Goal: Task Accomplishment & Management: Manage account settings

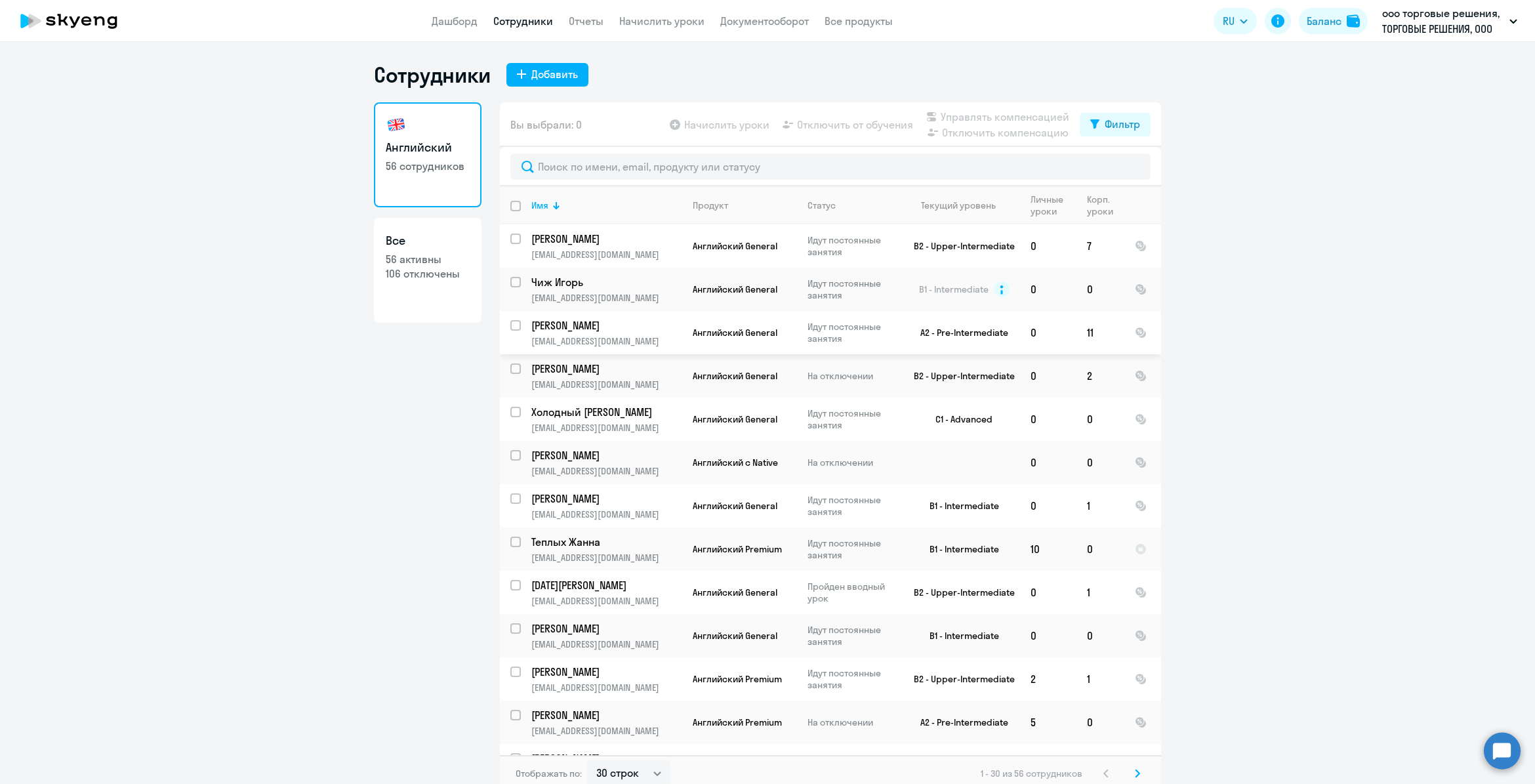
select select "30"
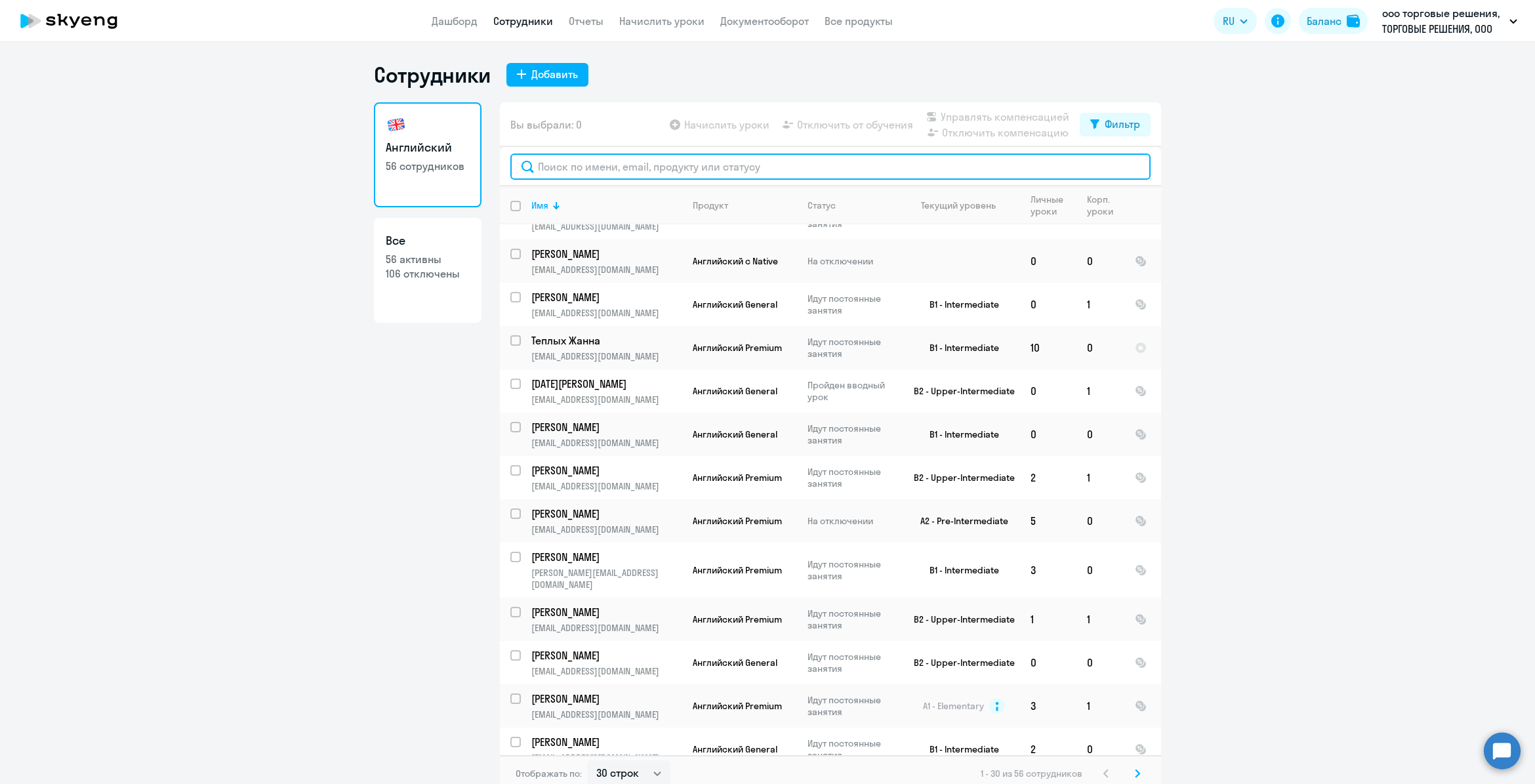
scroll to position [211, 0]
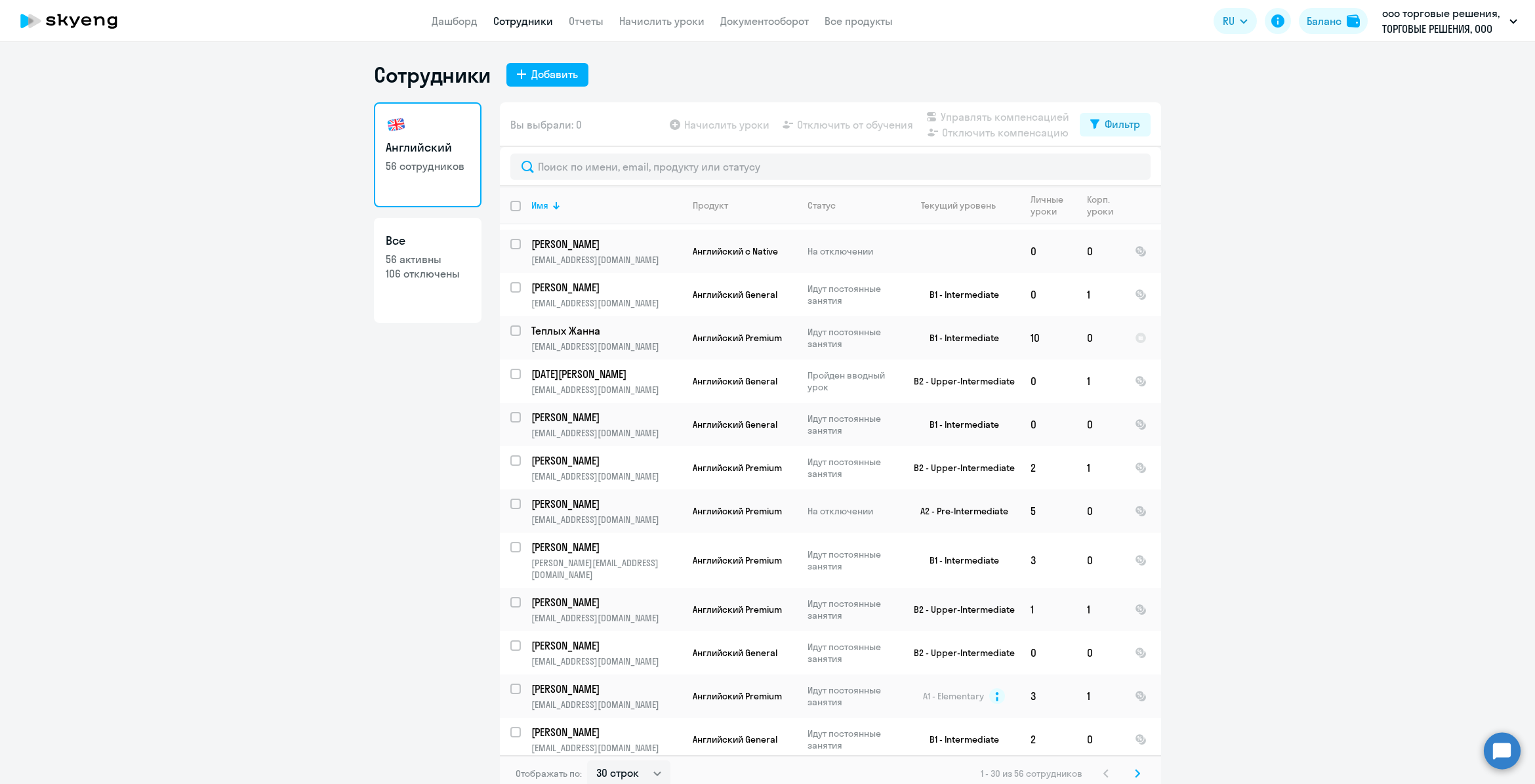
drag, startPoint x: 1163, startPoint y: 413, endPoint x: 1169, endPoint y: 494, distance: 81.2
click at [1169, 494] on ng-component "Сотрудники Добавить Английский 56 сотрудников Все 56 активны 106 отключены Вы в…" at bounding box center [768, 426] width 1535 height 730
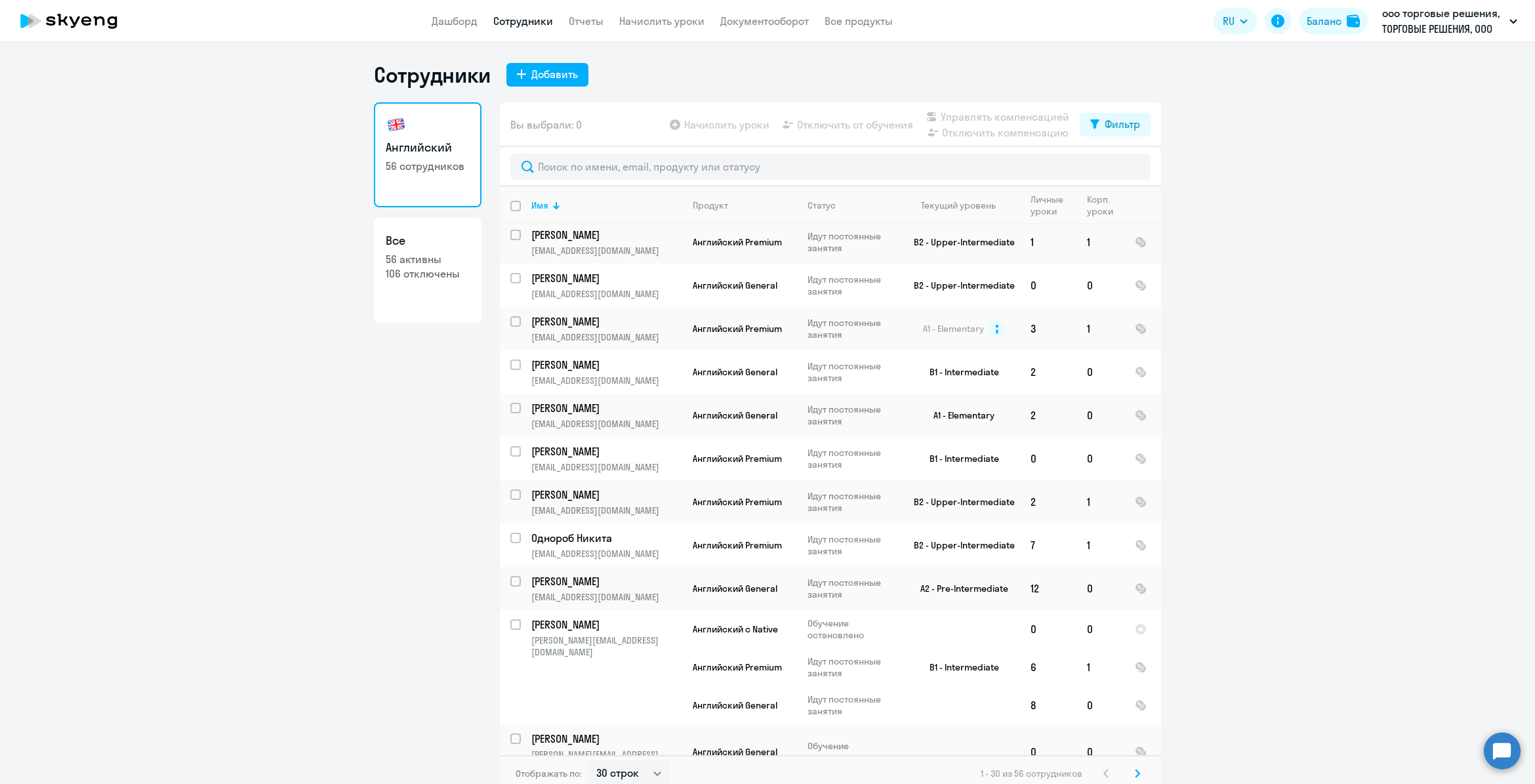
scroll to position [826, 0]
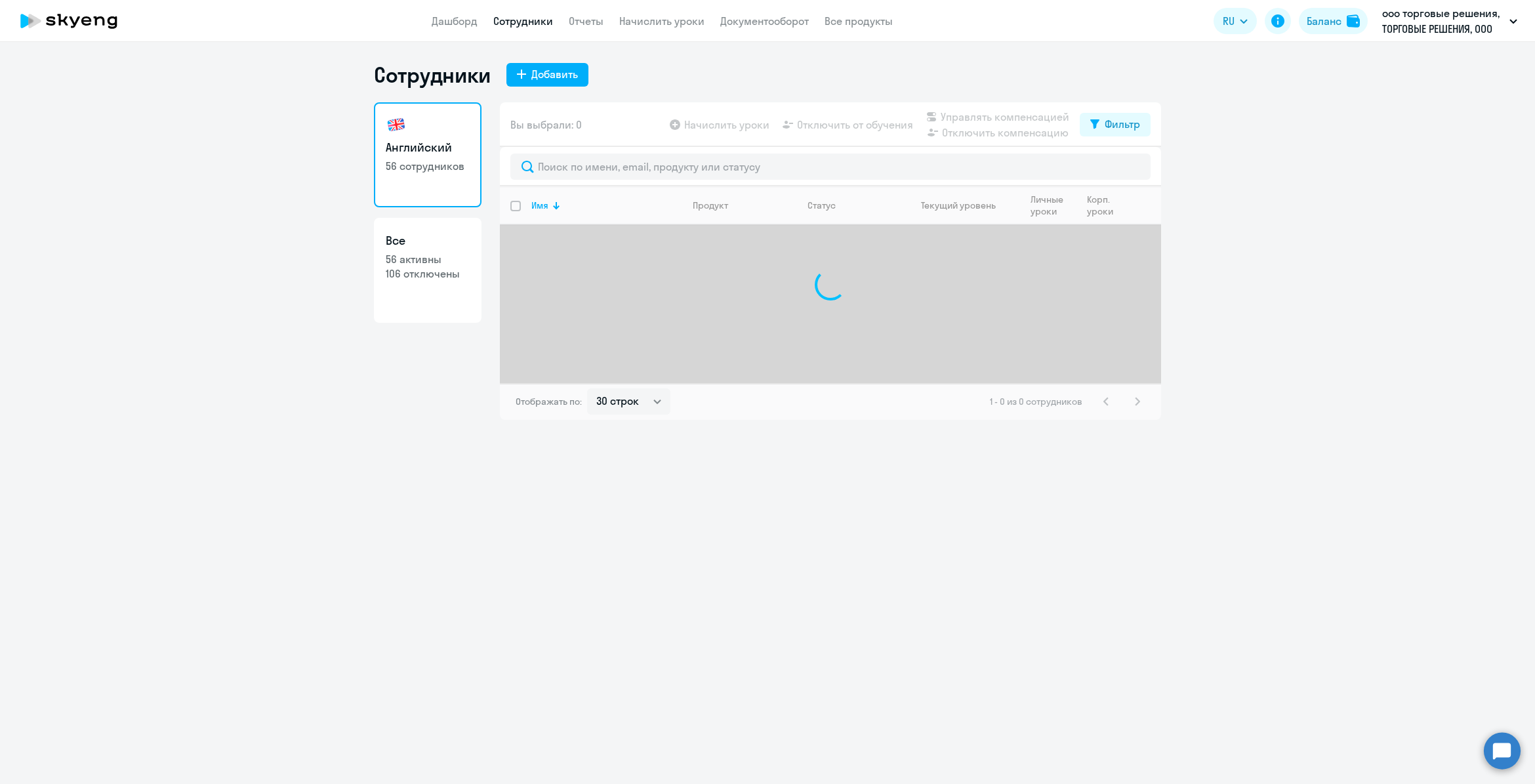
select select "30"
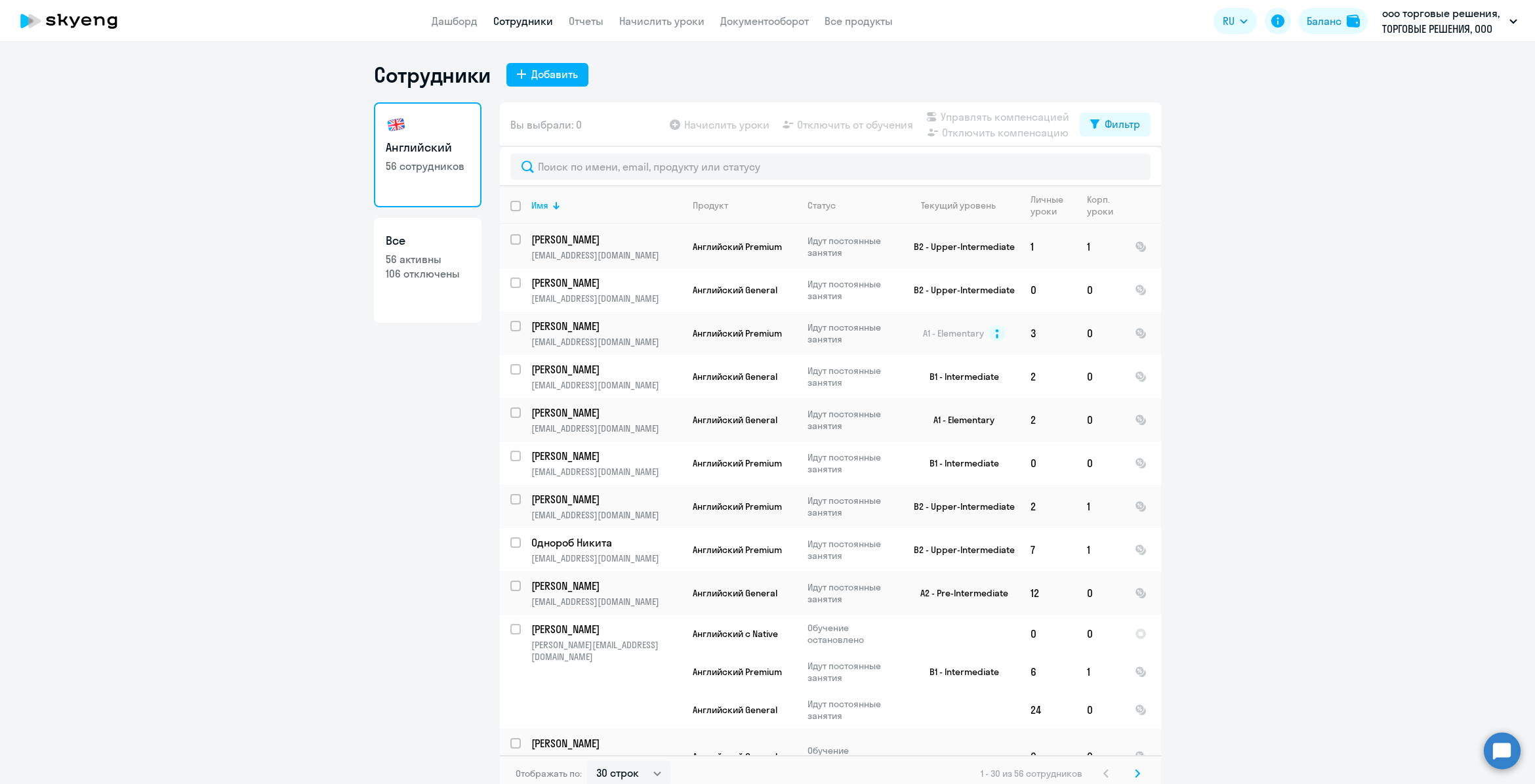
scroll to position [584, 0]
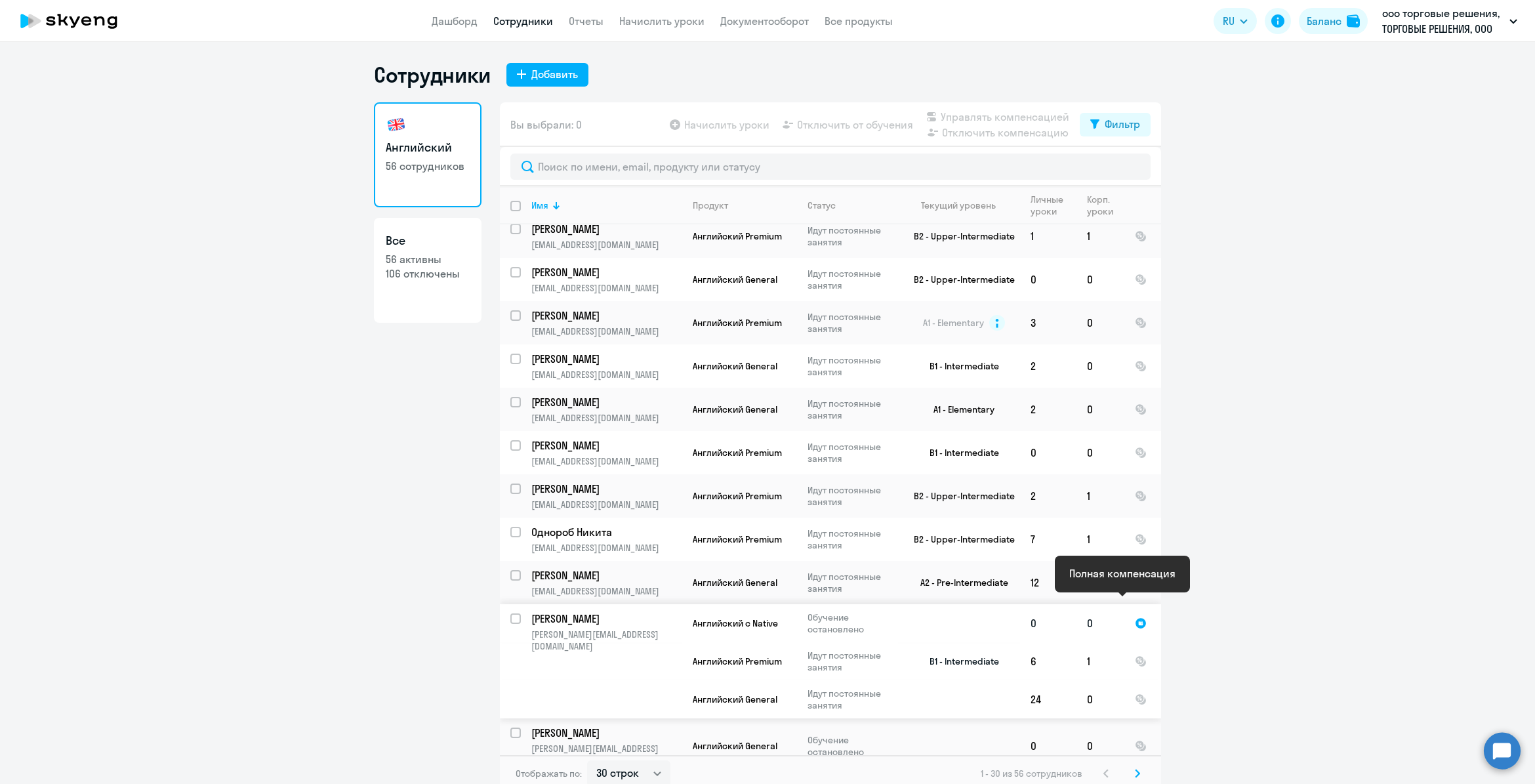
click at [1135, 617] on div at bounding box center [1140, 622] width 12 height 12
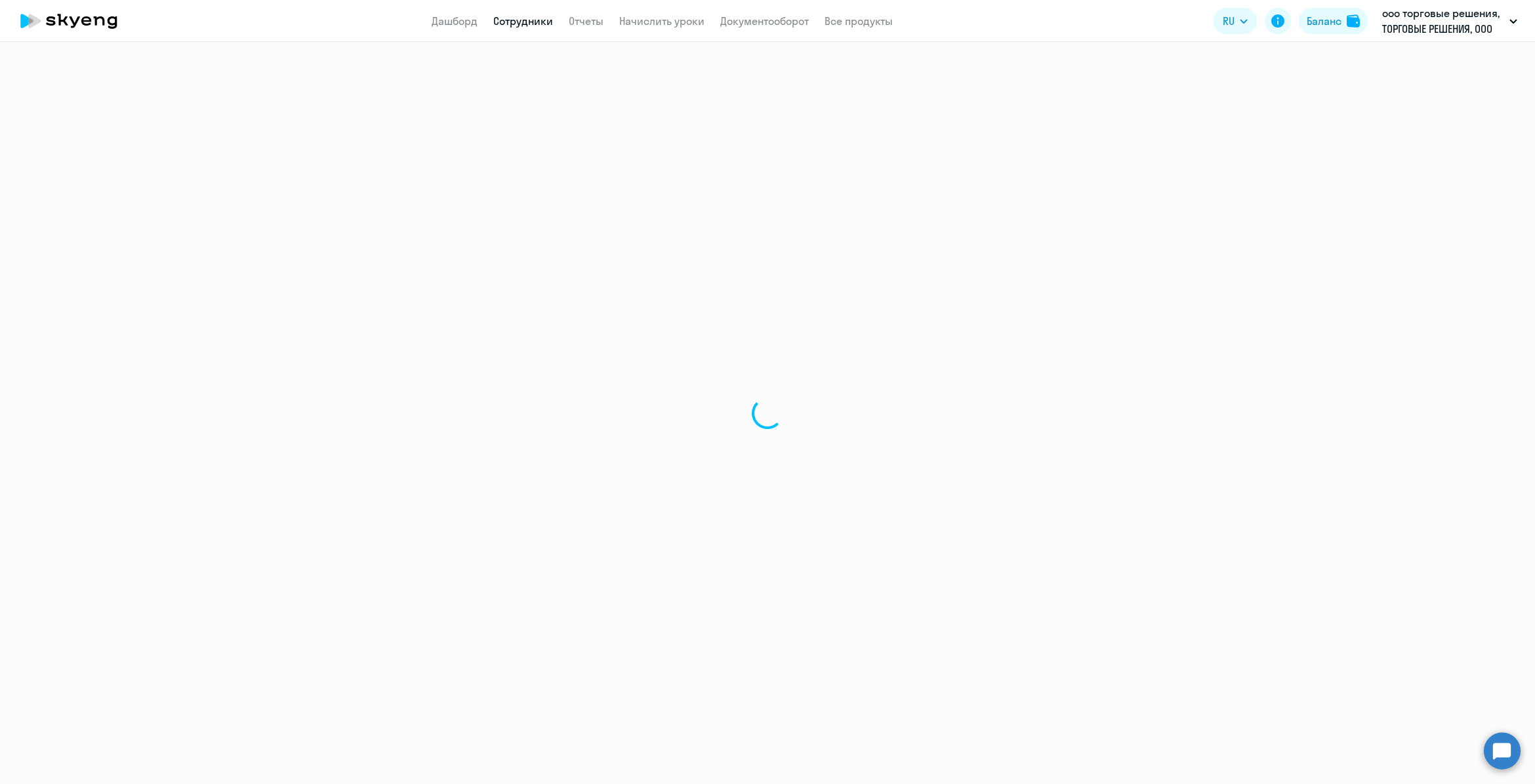
select select "english"
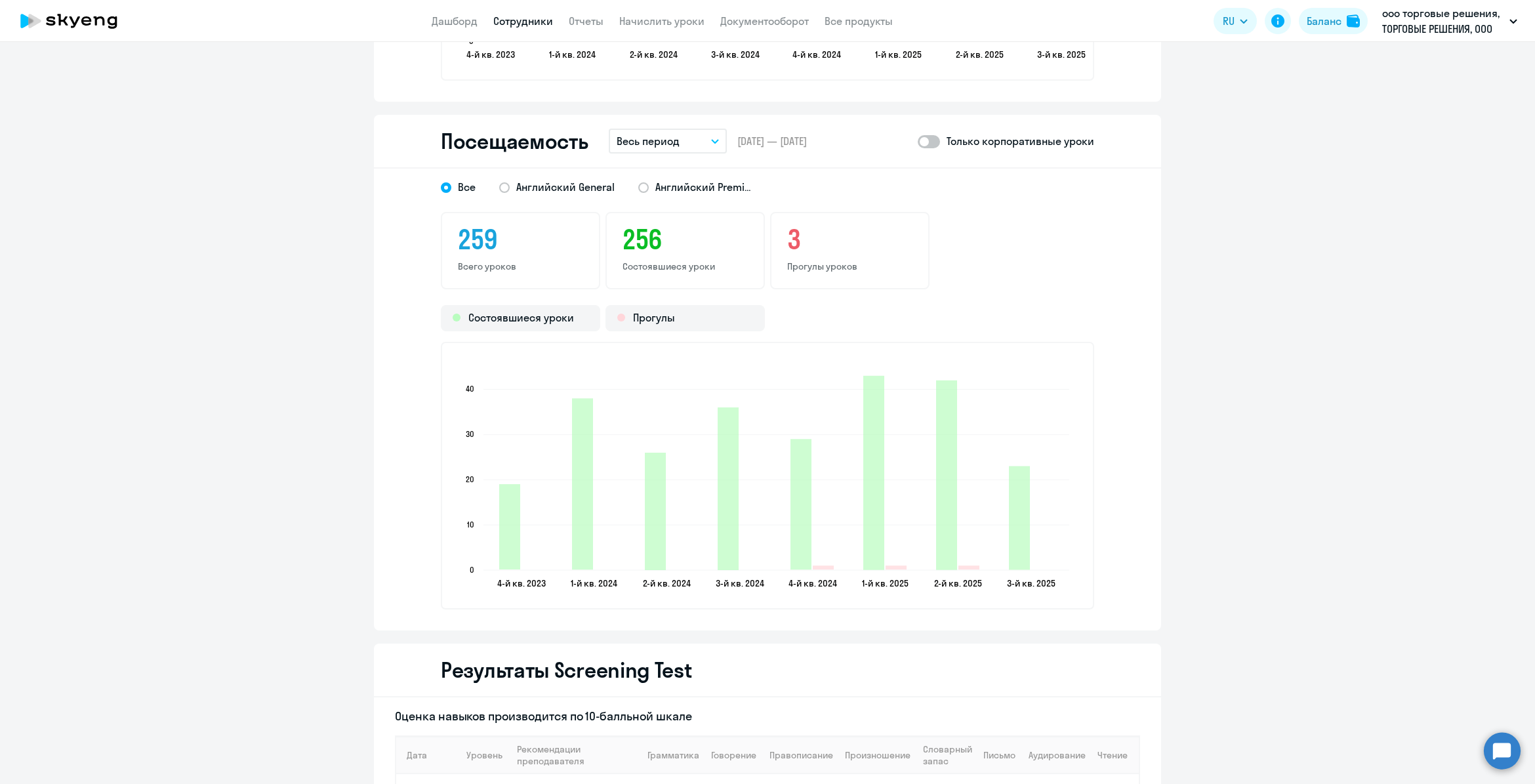
scroll to position [1663, 0]
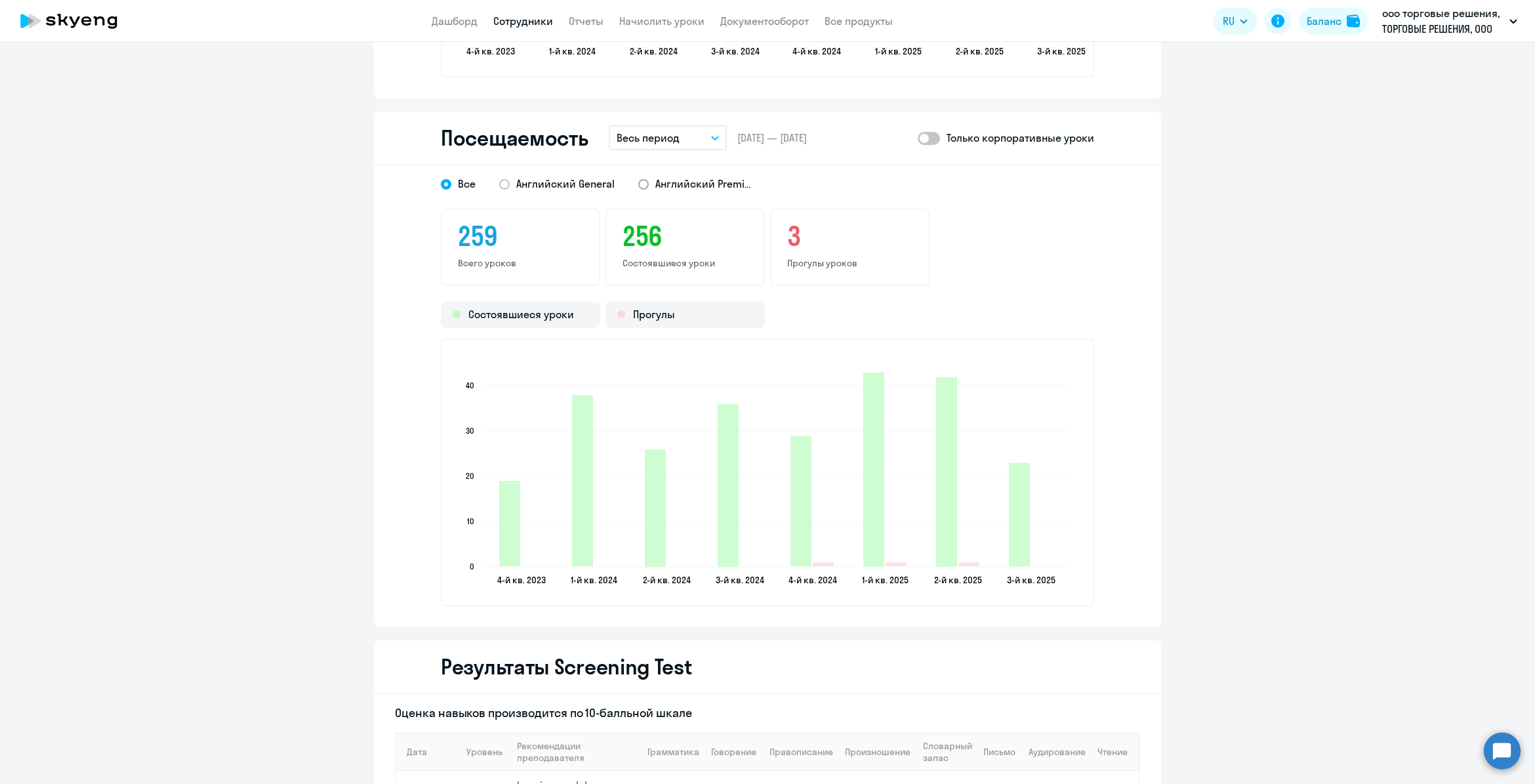
click at [639, 184] on span at bounding box center [643, 184] width 10 height 10
click at [0, 0] on input "Английский Premium" at bounding box center [0, 0] width 0 height 0
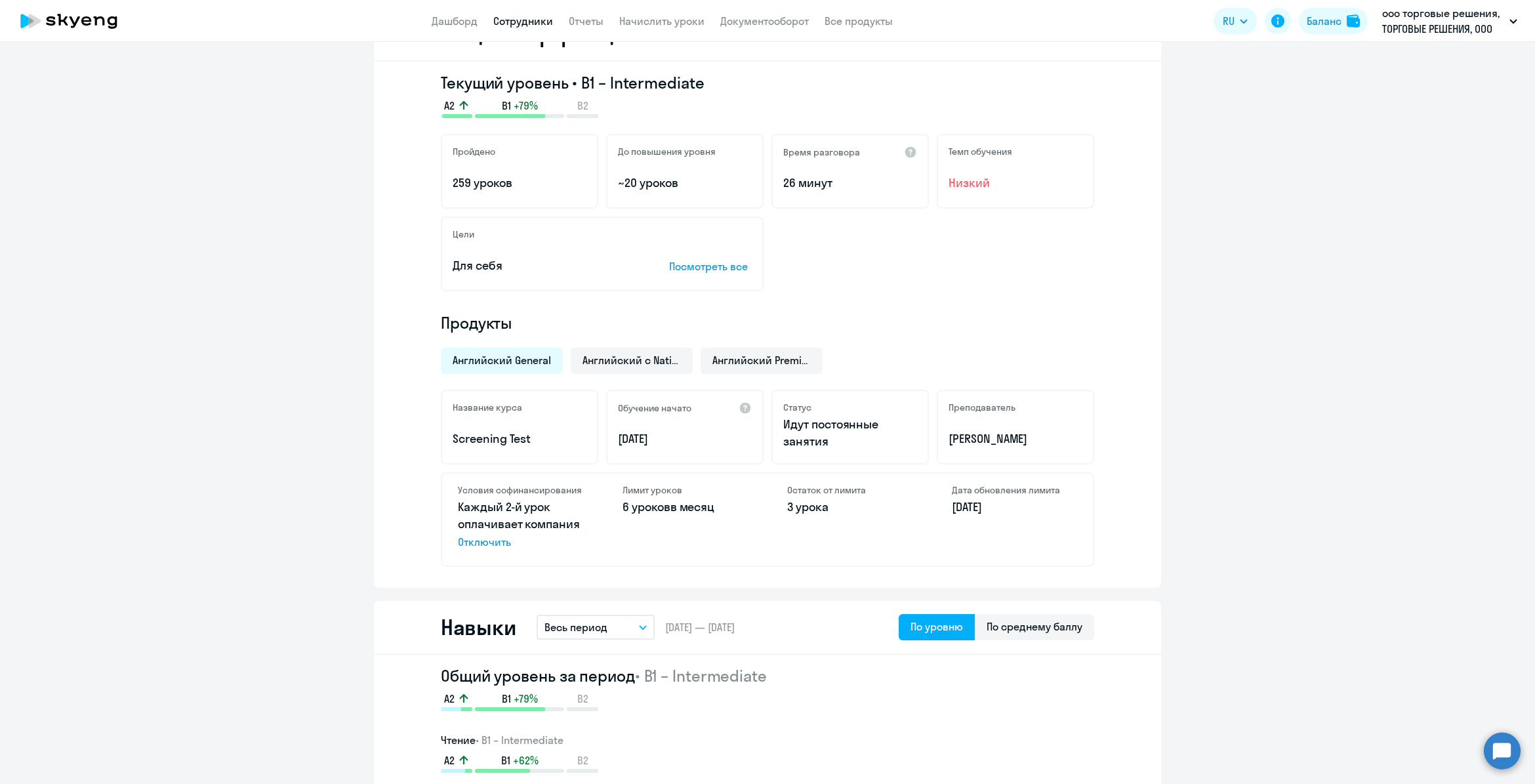
scroll to position [0, 0]
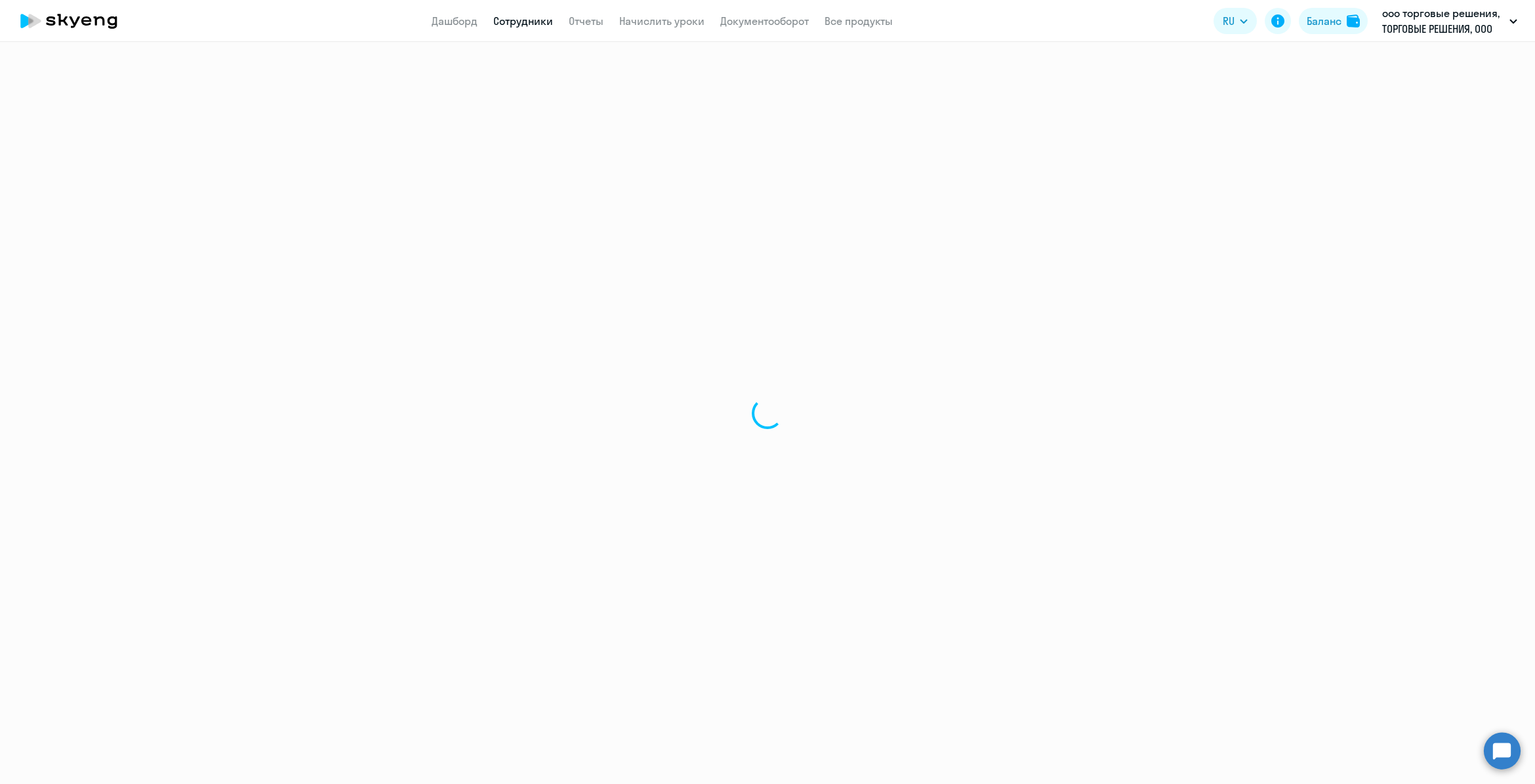
select select "30"
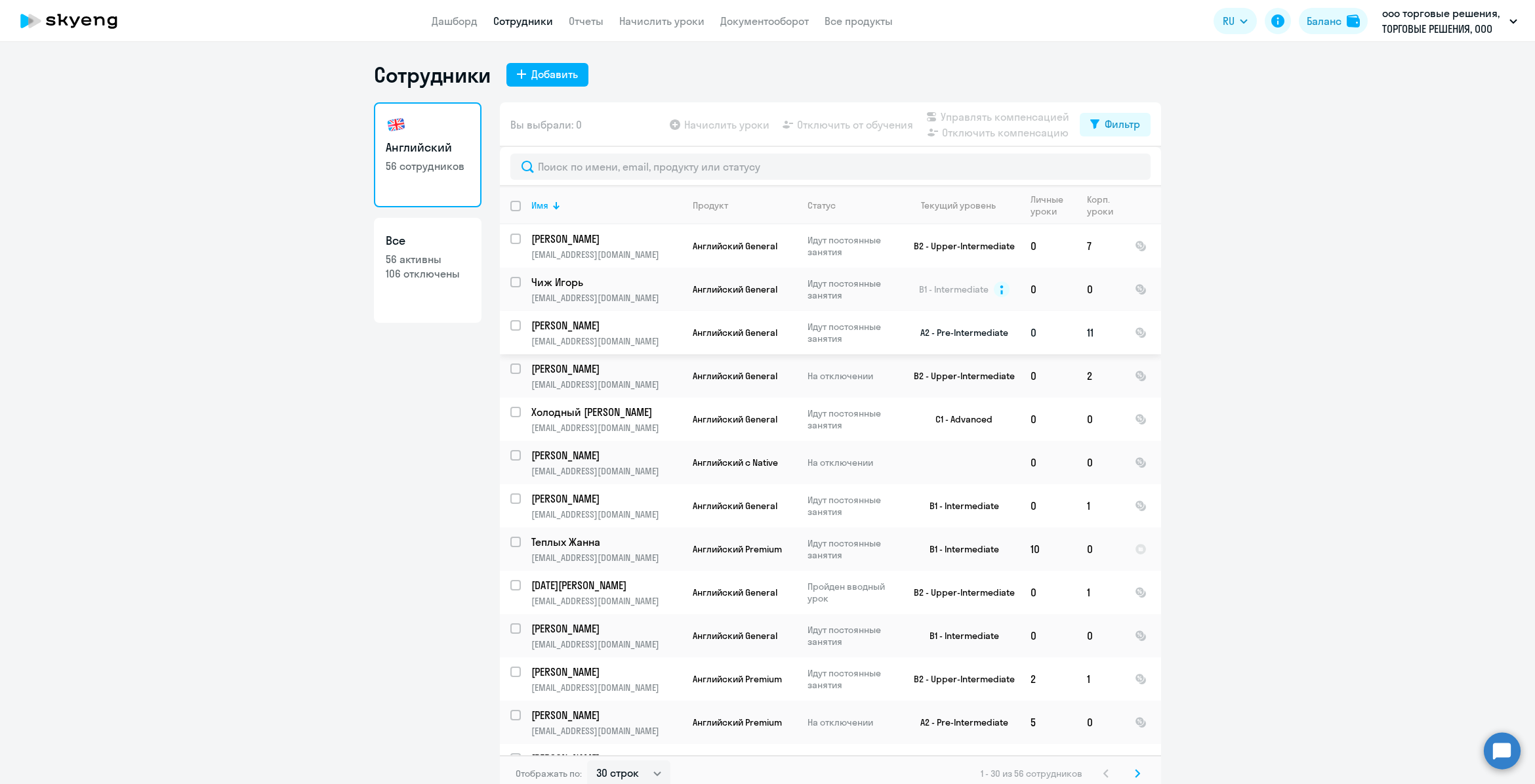
click at [1084, 333] on td "11" at bounding box center [1100, 333] width 48 height 43
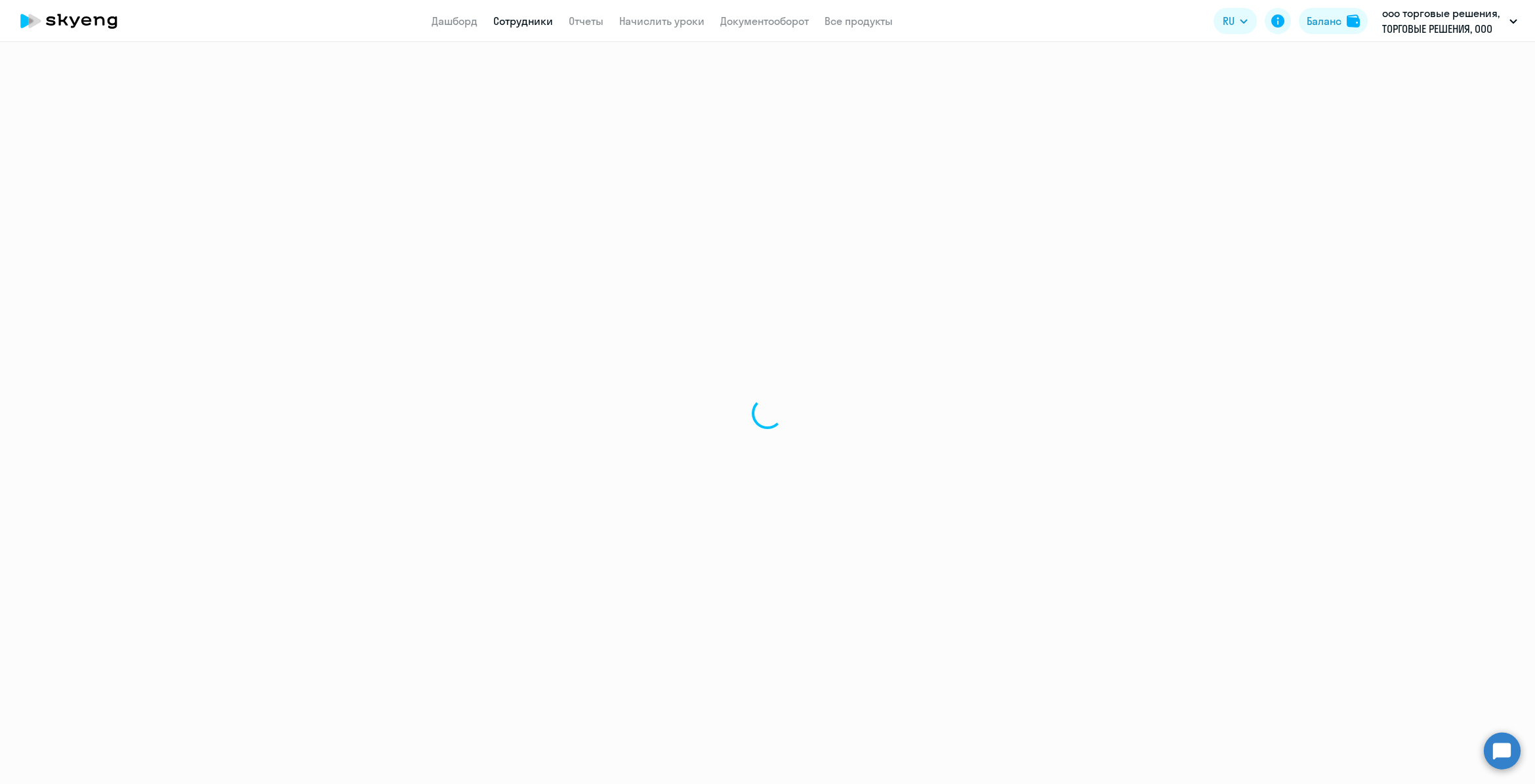
select select "english"
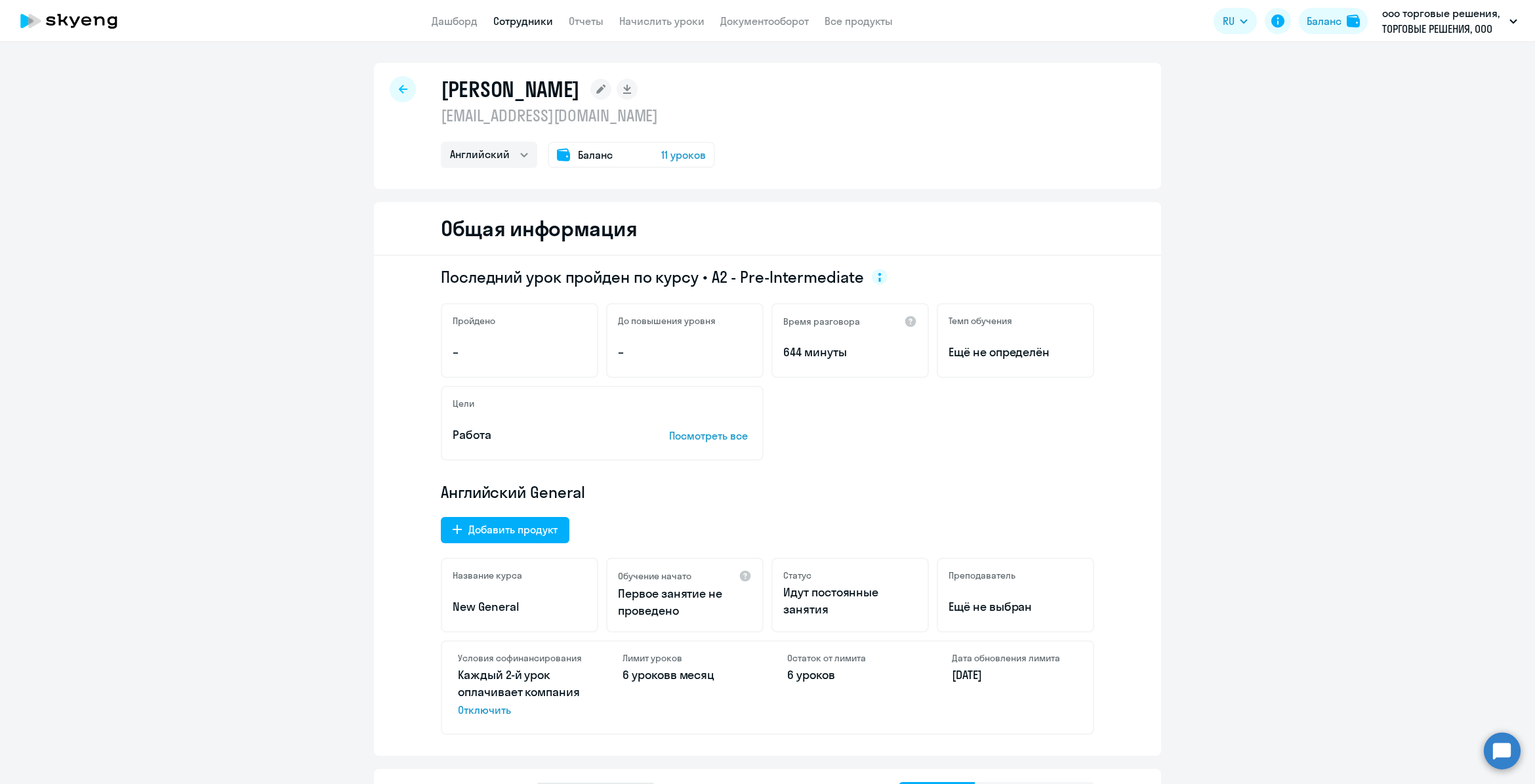
click at [673, 154] on span "11 уроков" at bounding box center [683, 155] width 45 height 16
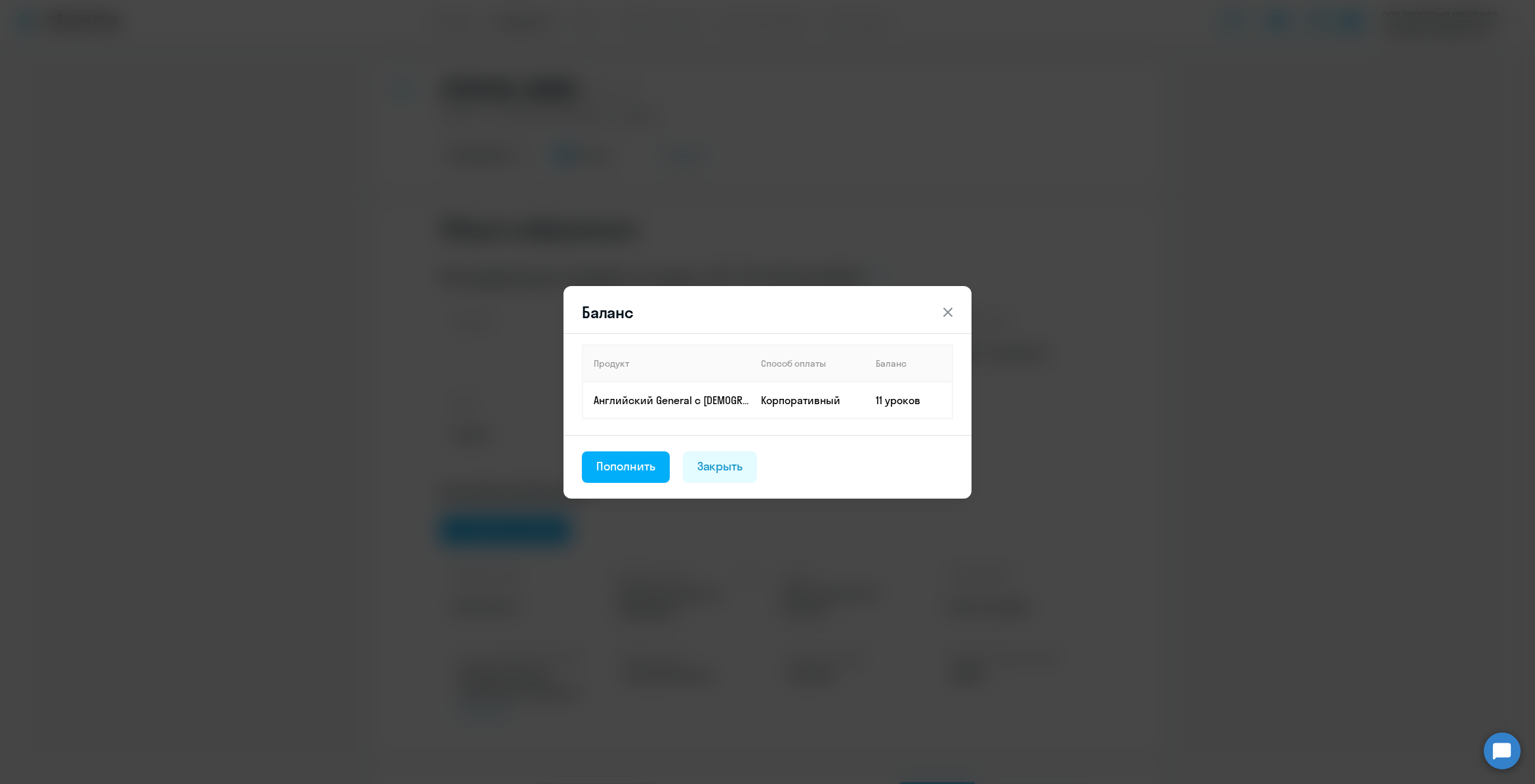
click at [948, 311] on icon at bounding box center [948, 311] width 9 height 9
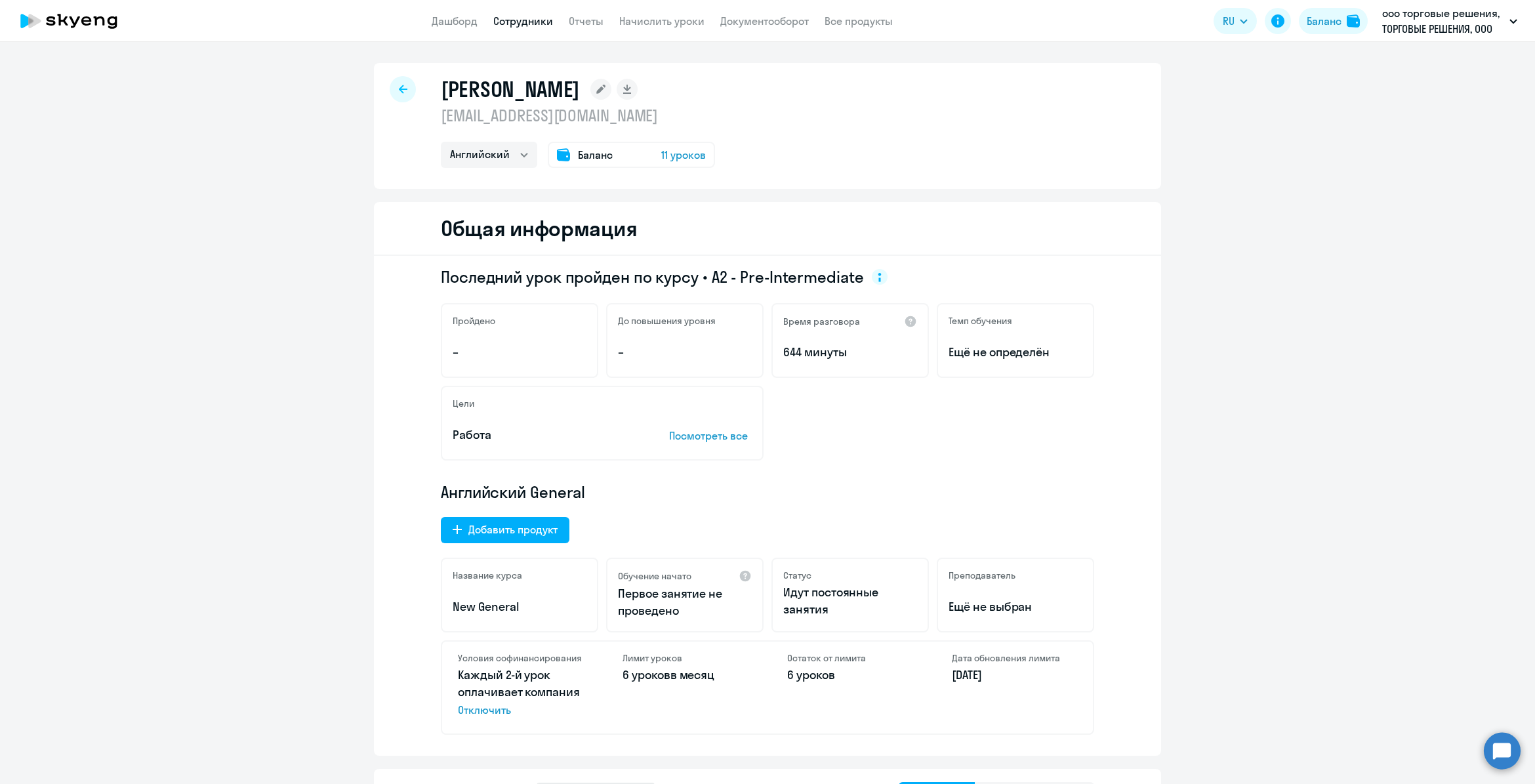
select select "30"
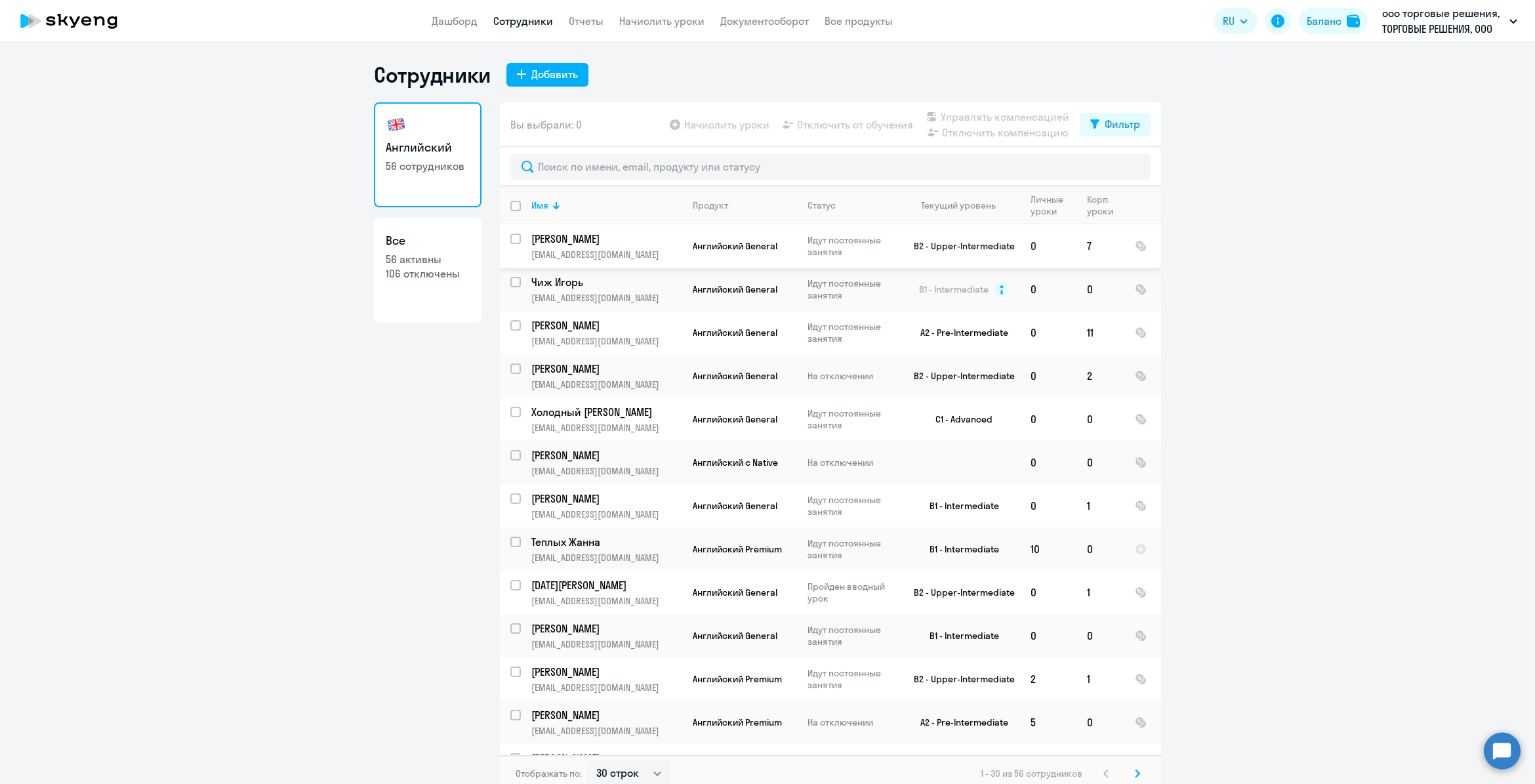
click at [602, 246] on td "Шмаргунова Евгения eshmargunova@tradingview.com" at bounding box center [602, 246] width 162 height 43
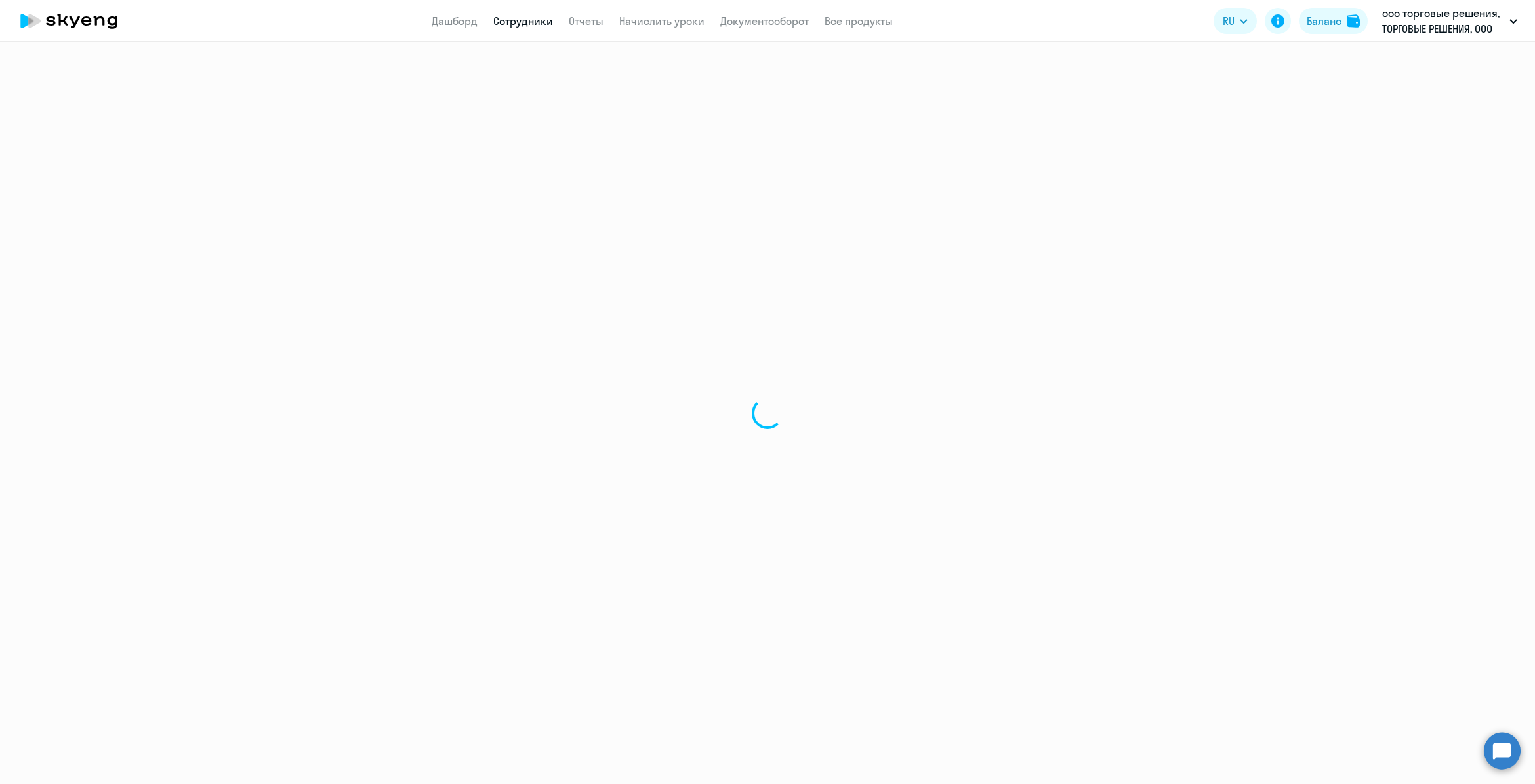
select select "english"
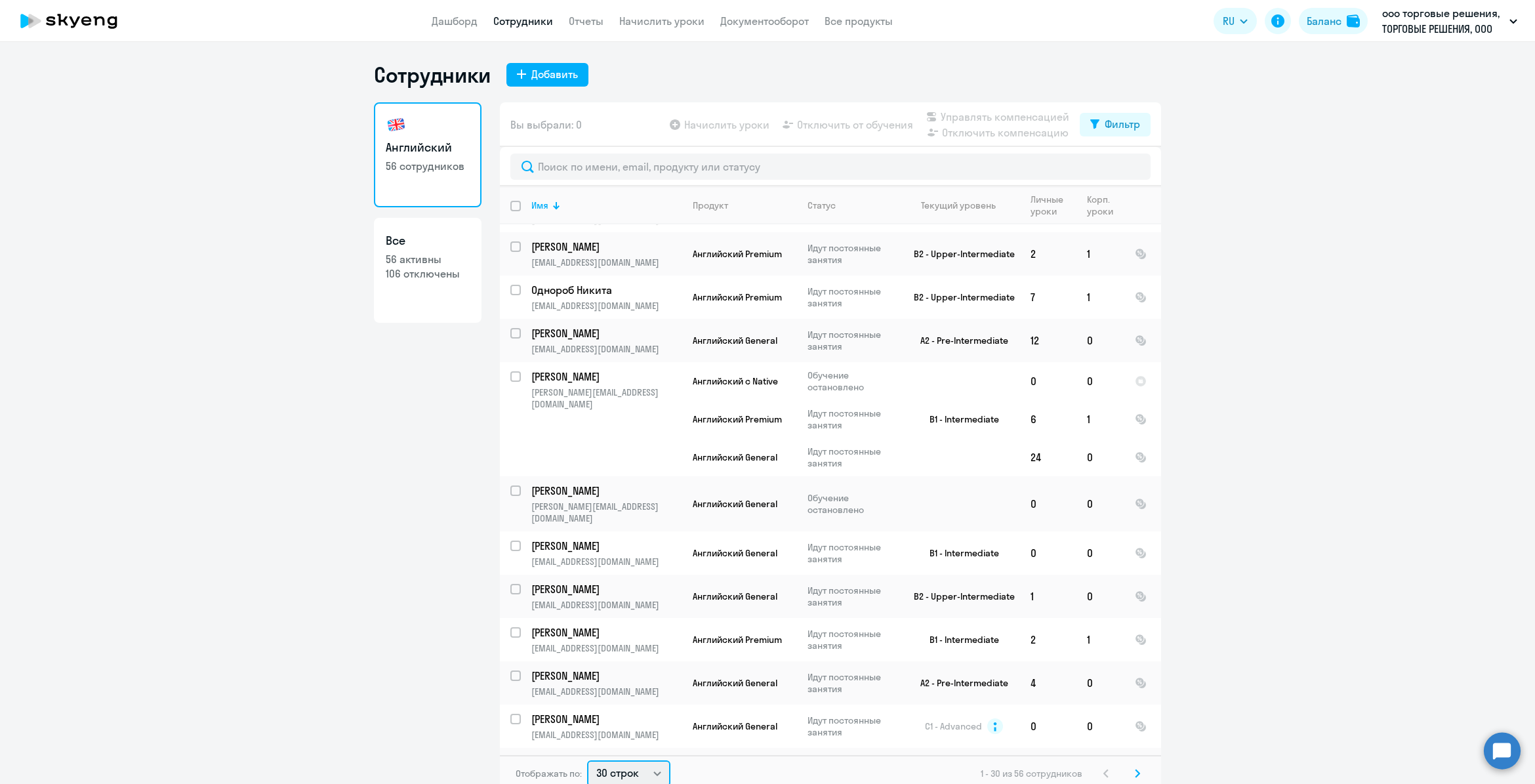
scroll to position [2, 0]
click at [655, 774] on select "30 строк 50 строк 100 строк" at bounding box center [629, 771] width 83 height 26
select select "100"
click at [587, 758] on select "30 строк 50 строк 100 строк" at bounding box center [629, 771] width 83 height 26
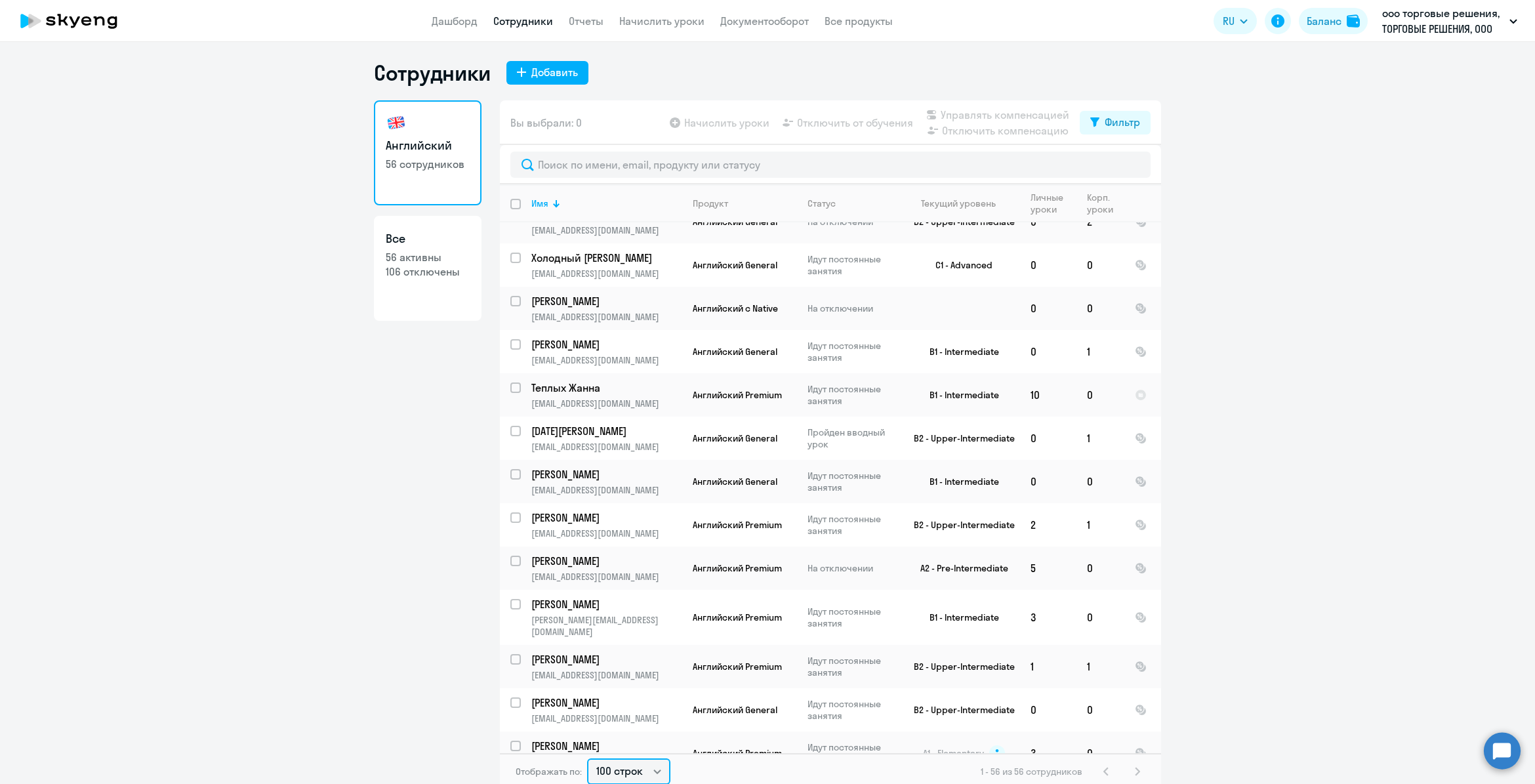
scroll to position [140, 0]
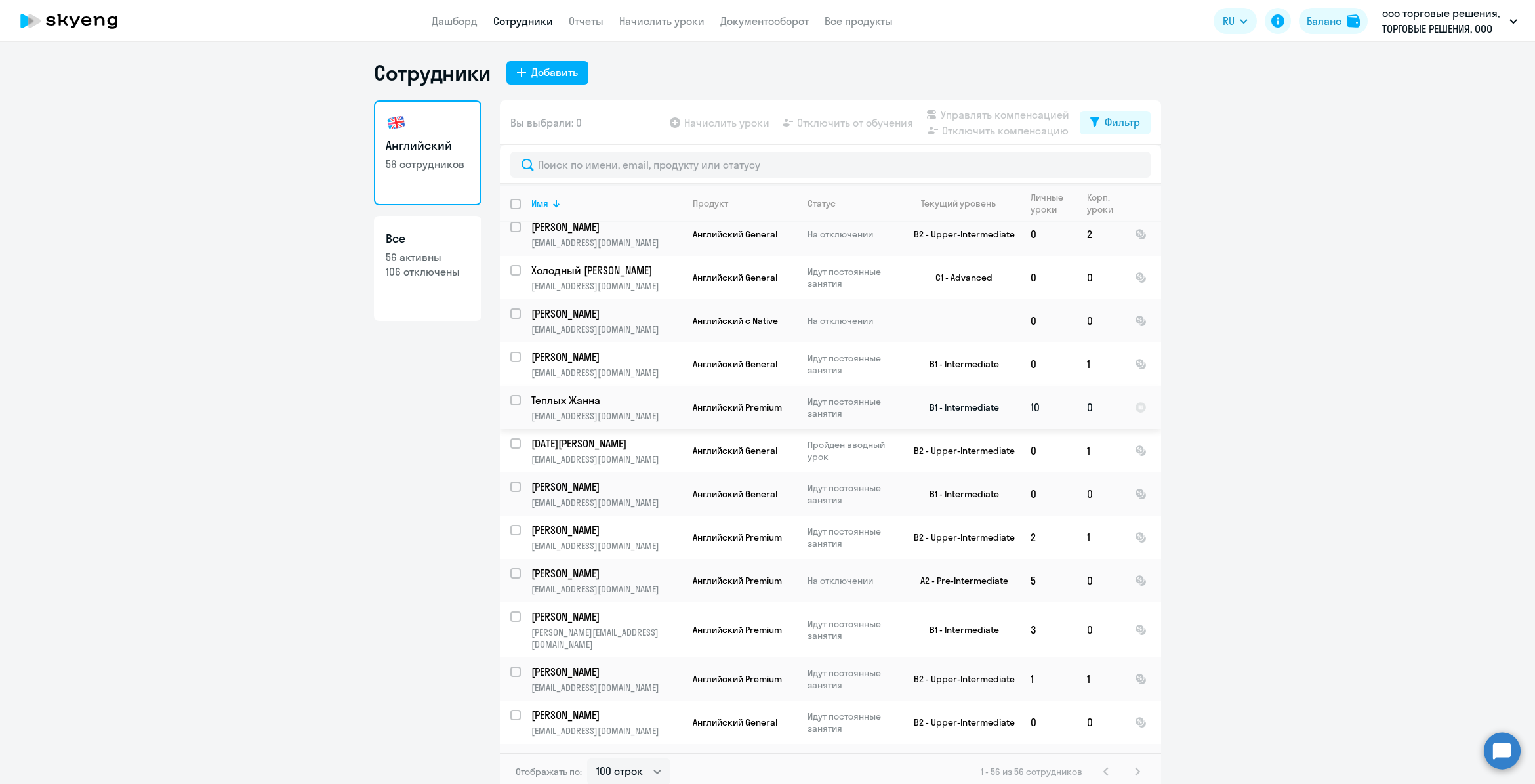
click at [511, 397] on input "select row 3785489" at bounding box center [523, 407] width 26 height 26
checkbox input "true"
click at [1027, 114] on span "Управлять компенсацией" at bounding box center [1004, 115] width 129 height 16
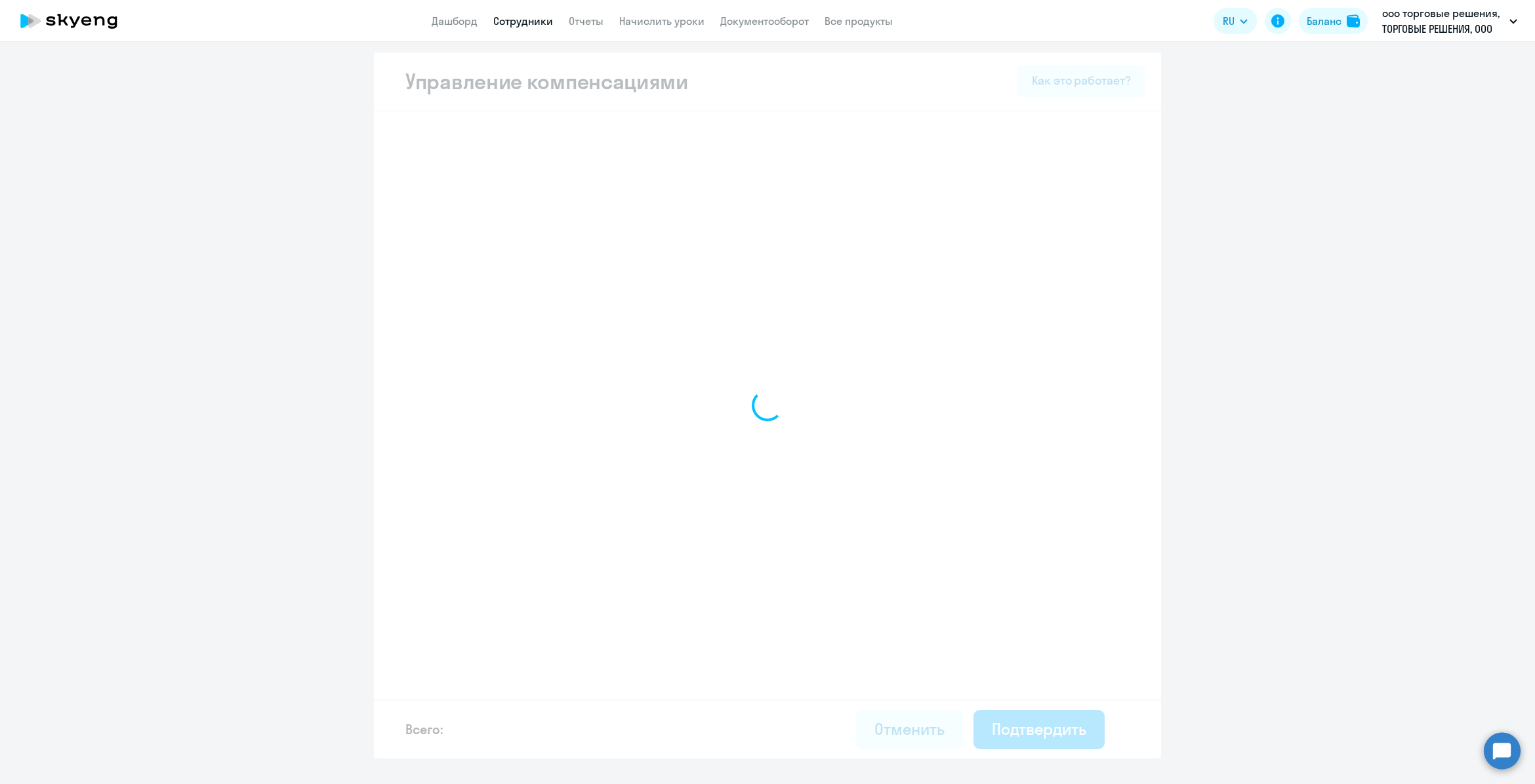
select select "MONTHLY"
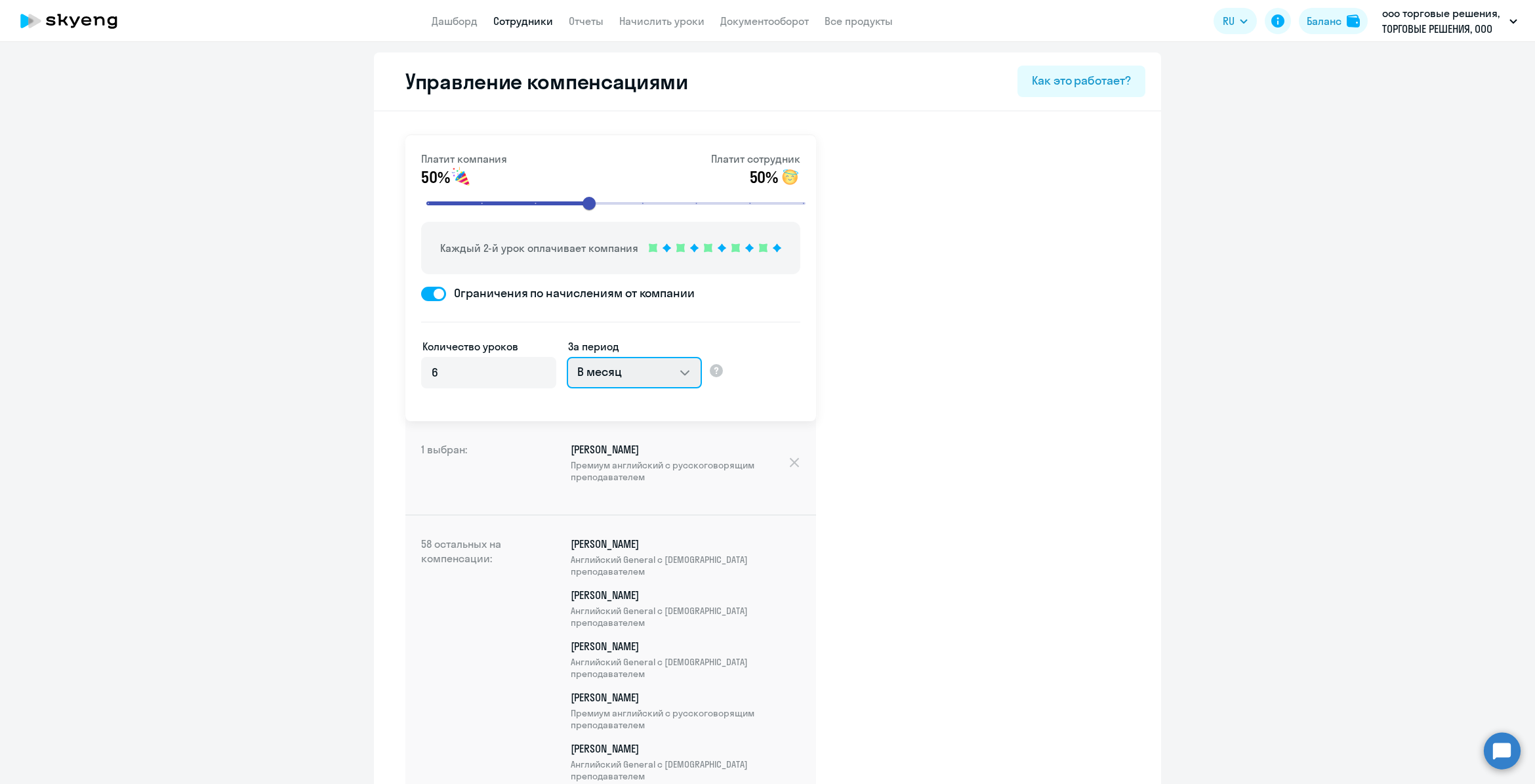
click at [678, 376] on select "В месяц За квартал В год За все время обучения" at bounding box center [634, 372] width 135 height 31
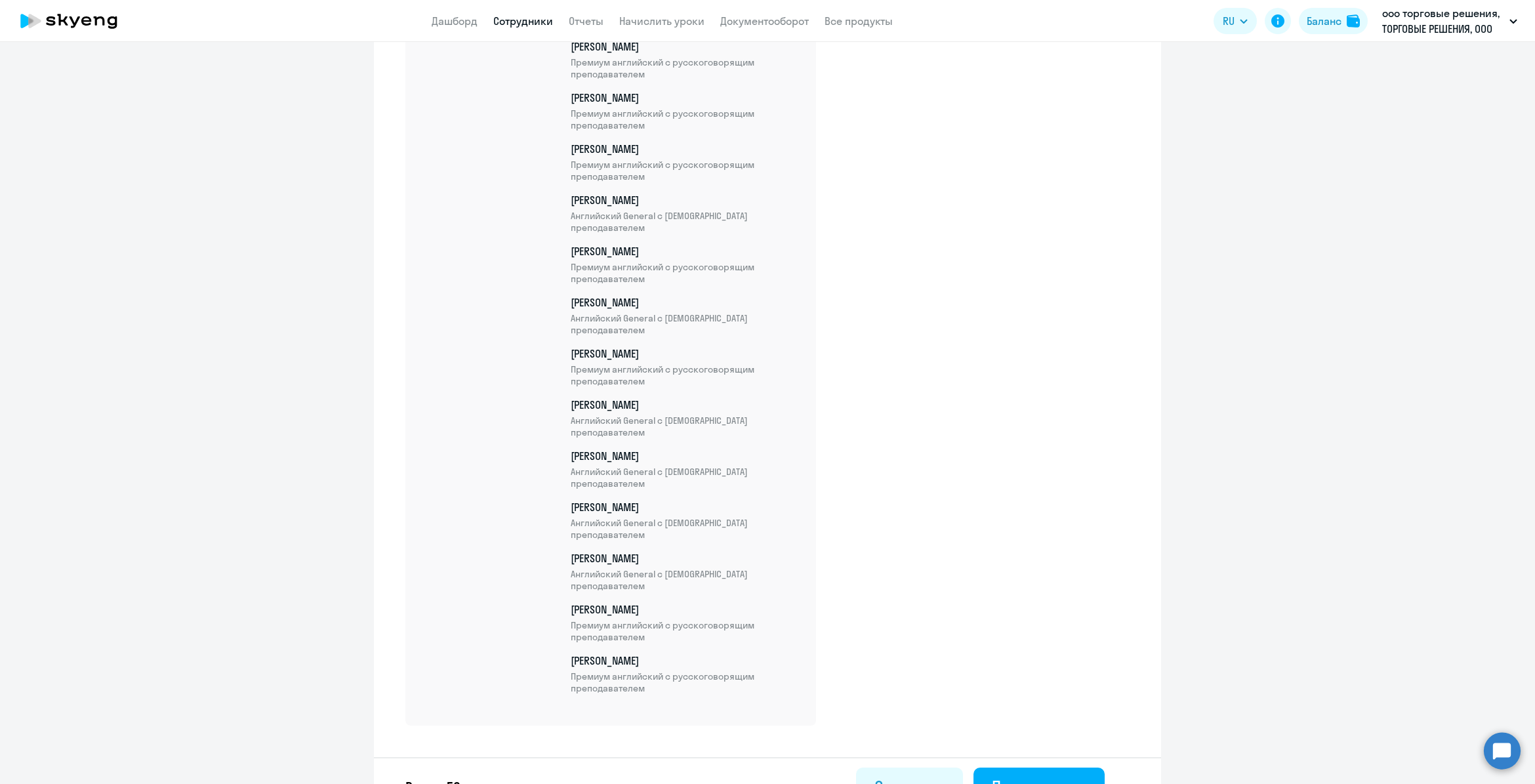
scroll to position [2827, 0]
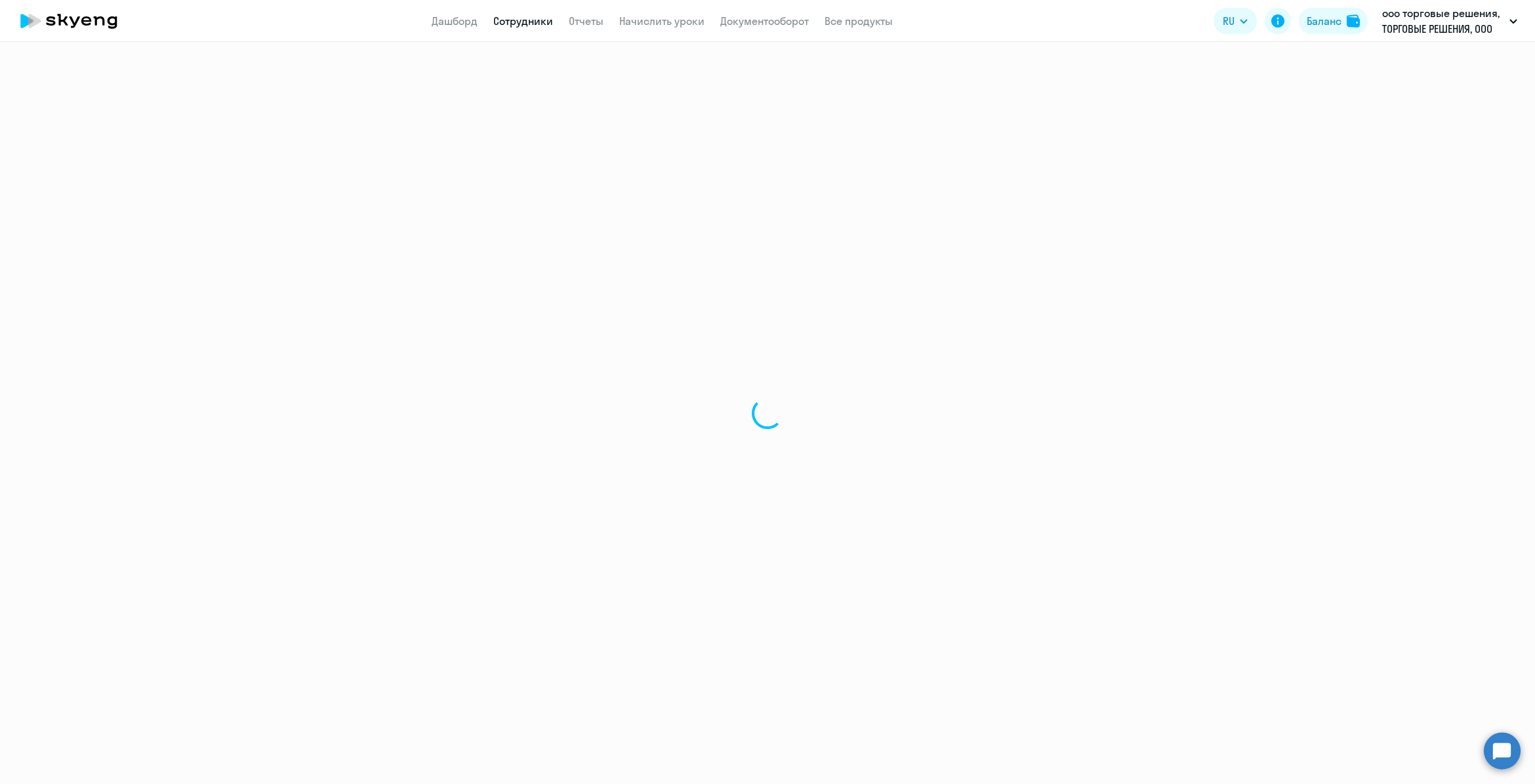
select select "30"
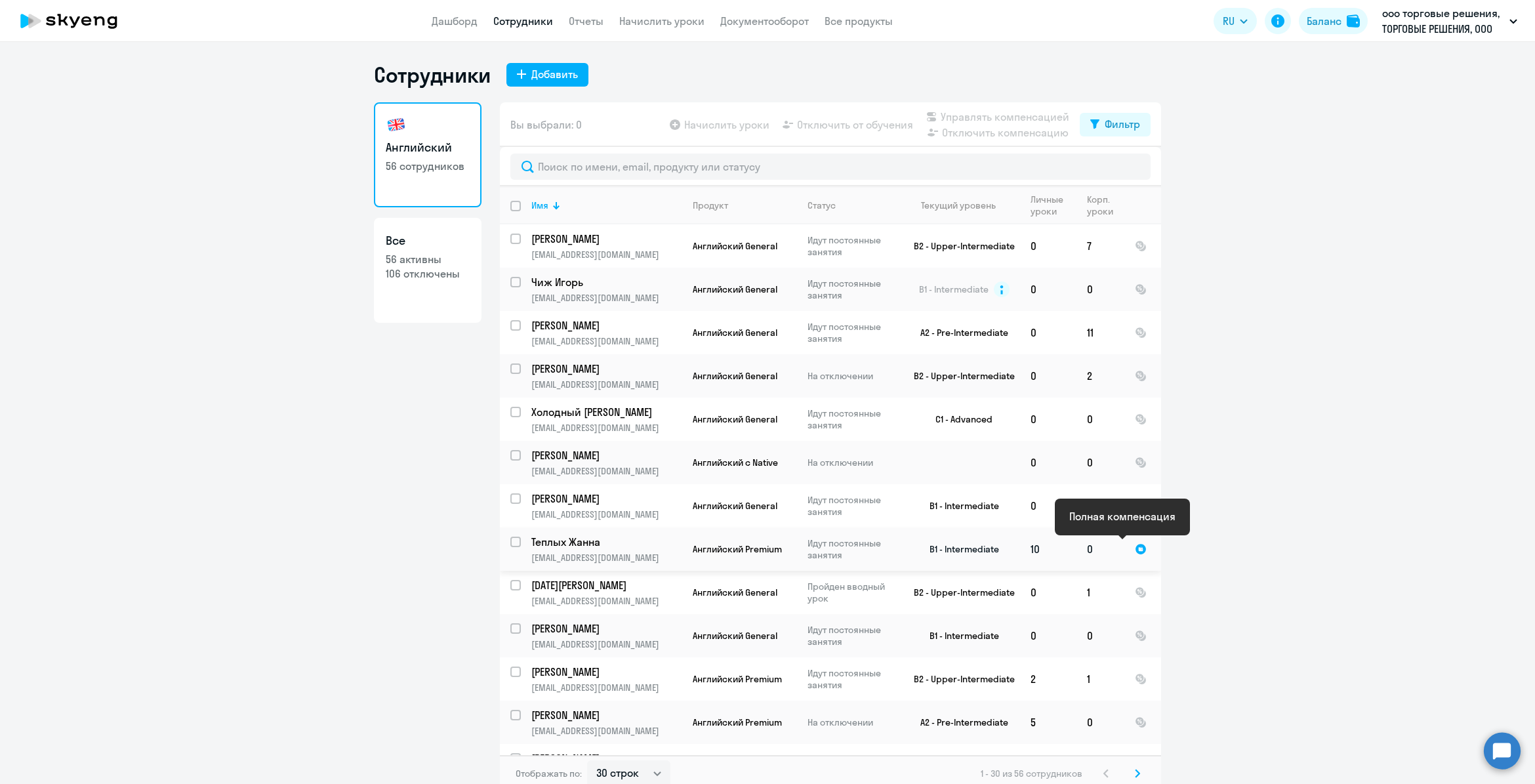
click at [1135, 549] on div at bounding box center [1140, 549] width 12 height 12
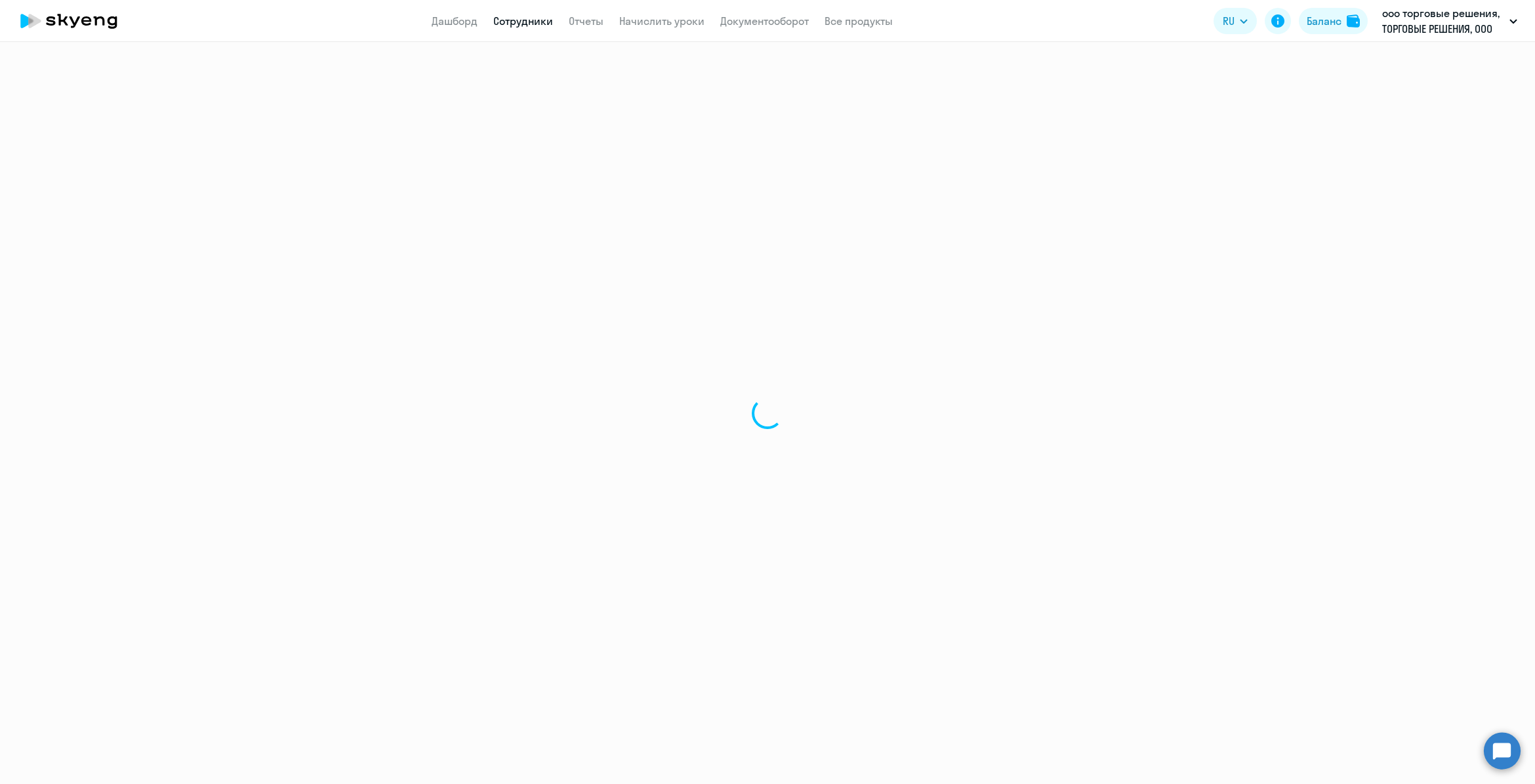
select select "english"
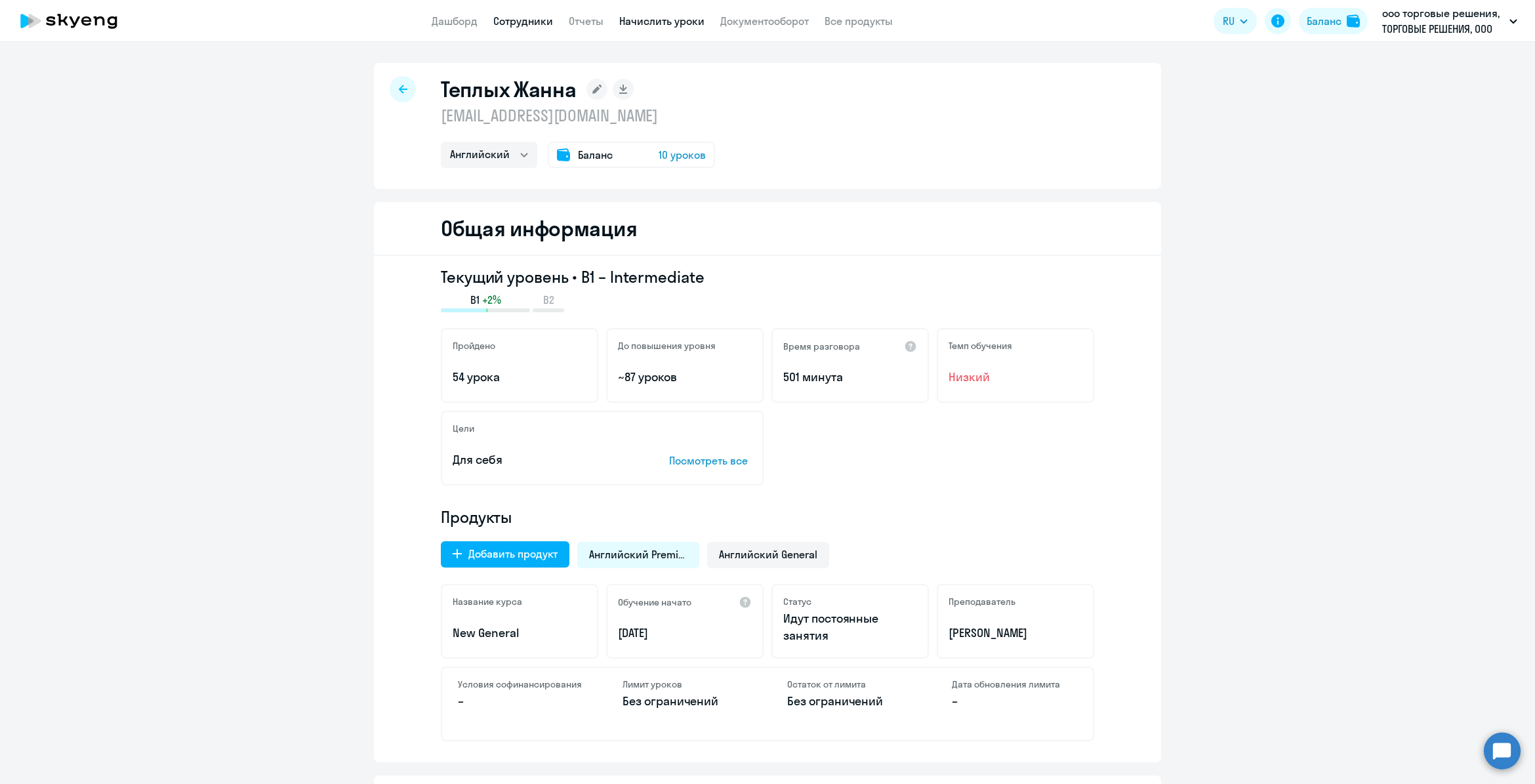
click at [696, 20] on link "Начислить уроки" at bounding box center [662, 21] width 86 height 13
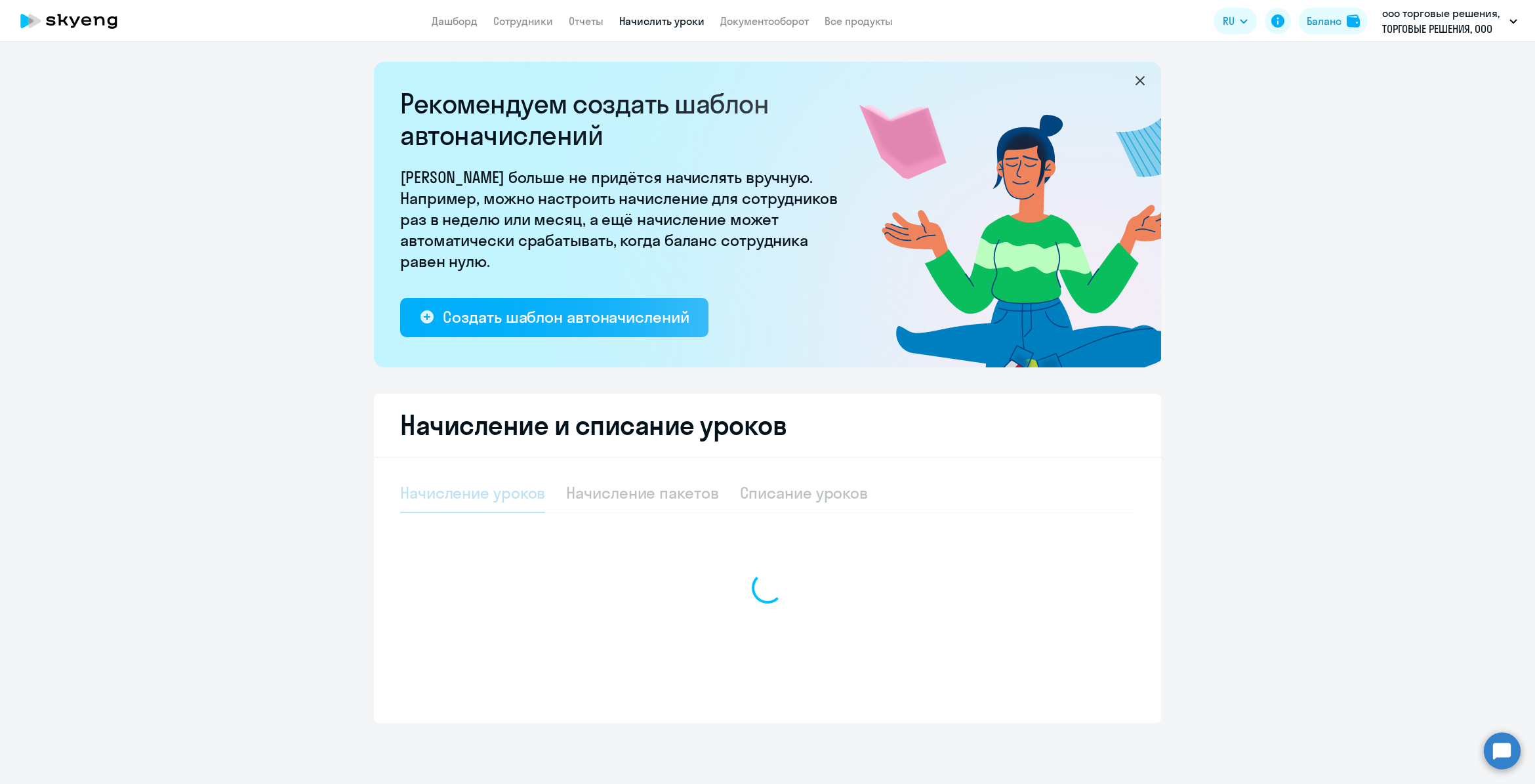
select select "10"
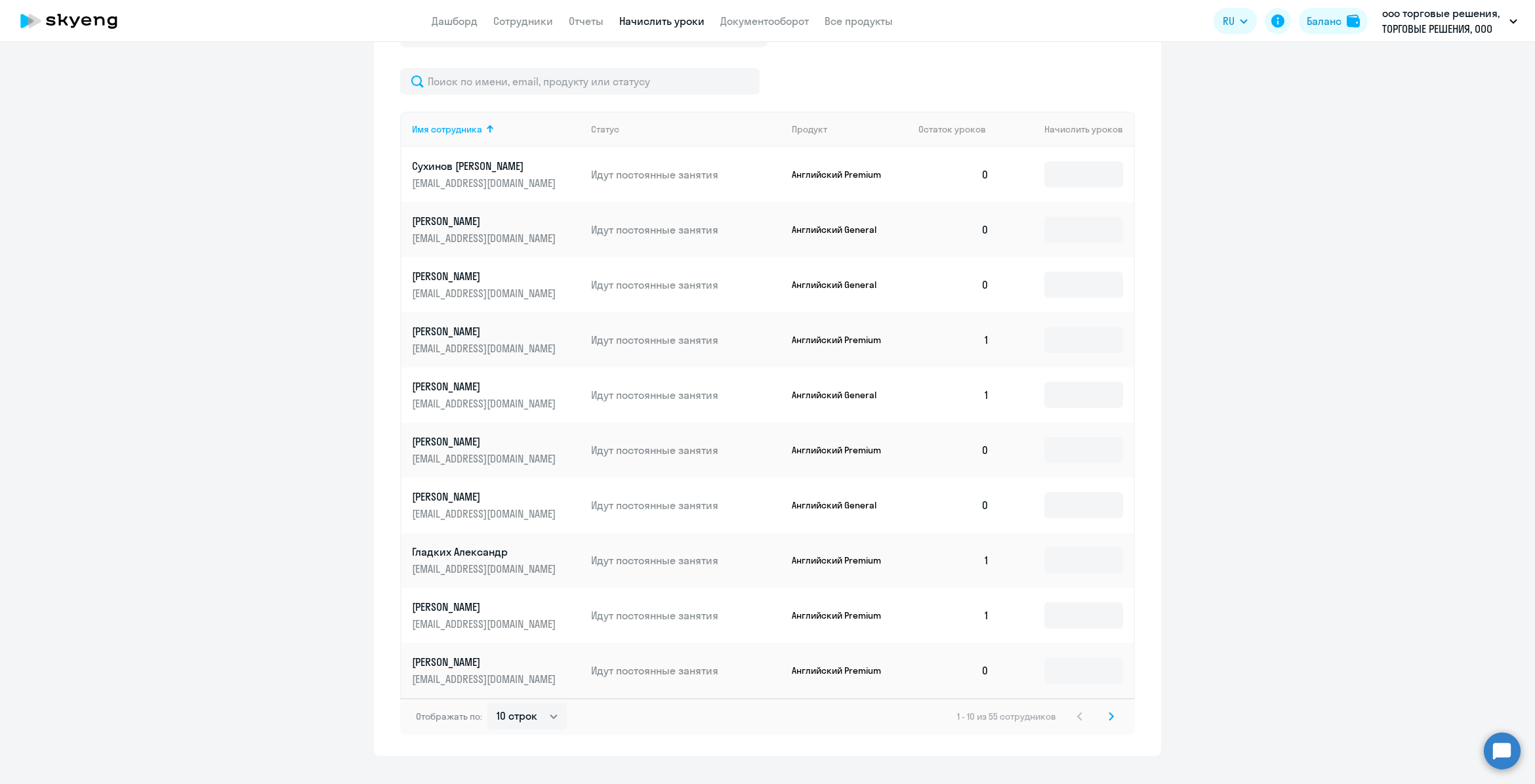
scroll to position [569, 0]
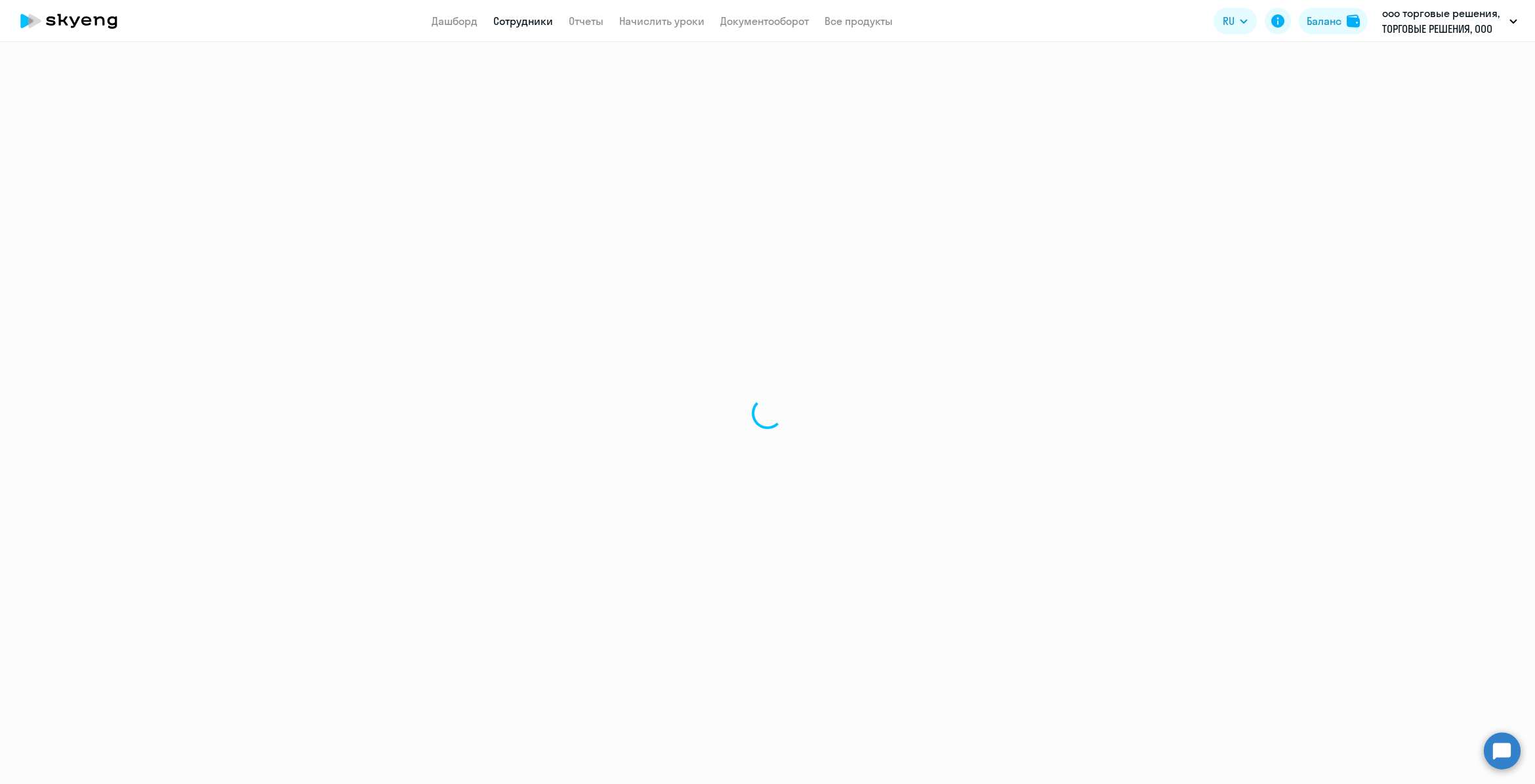
select select "english"
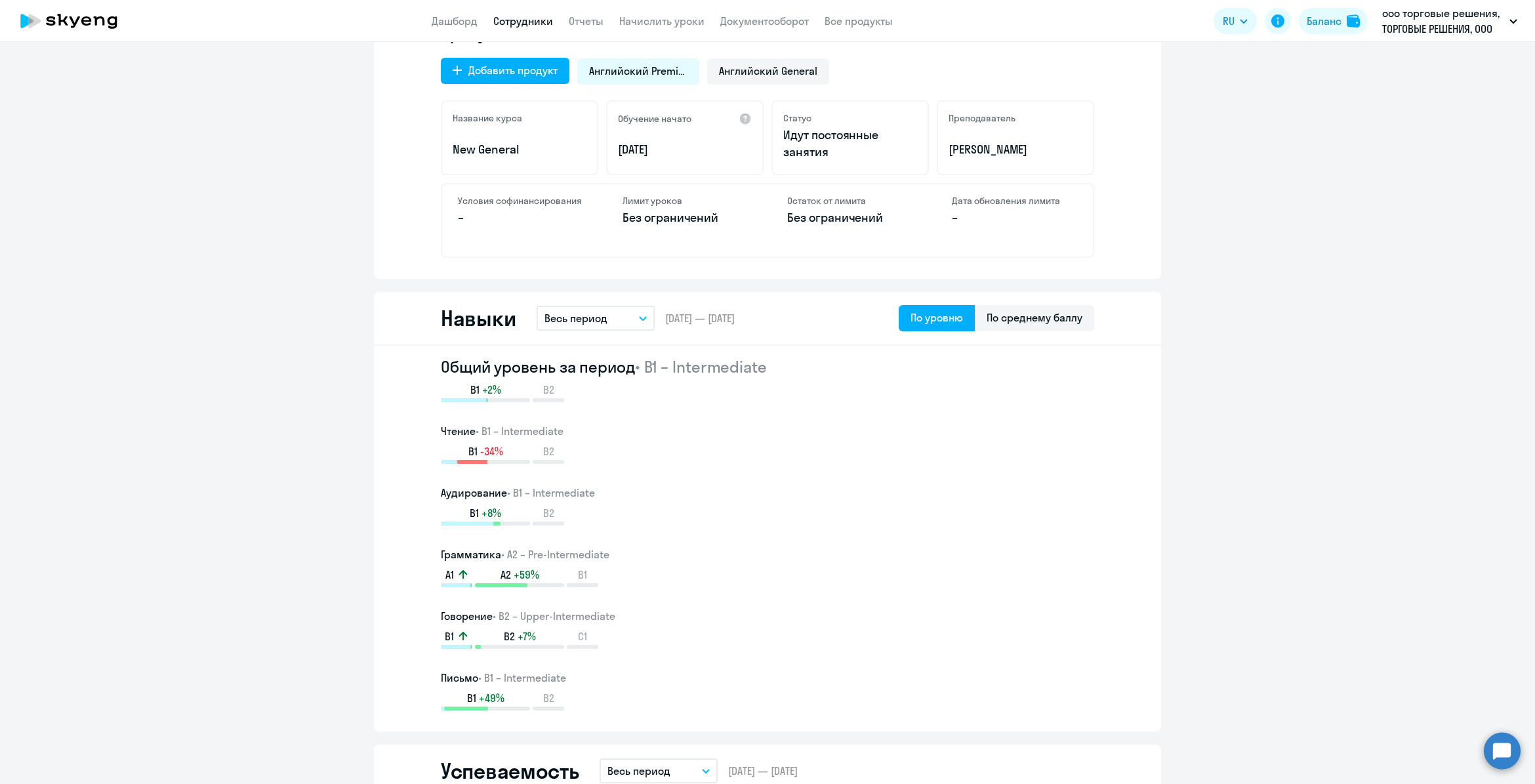
scroll to position [493, 0]
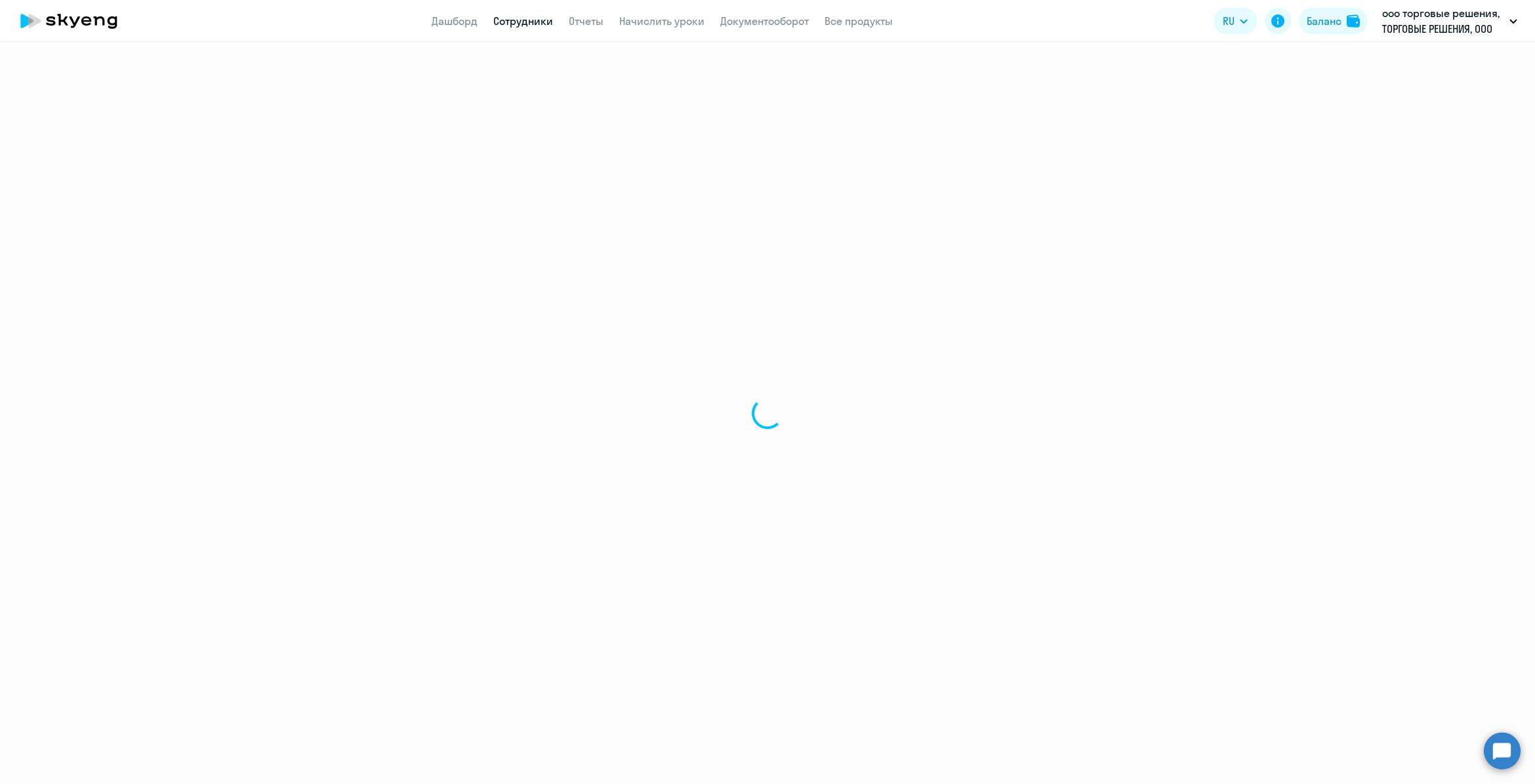
select select "30"
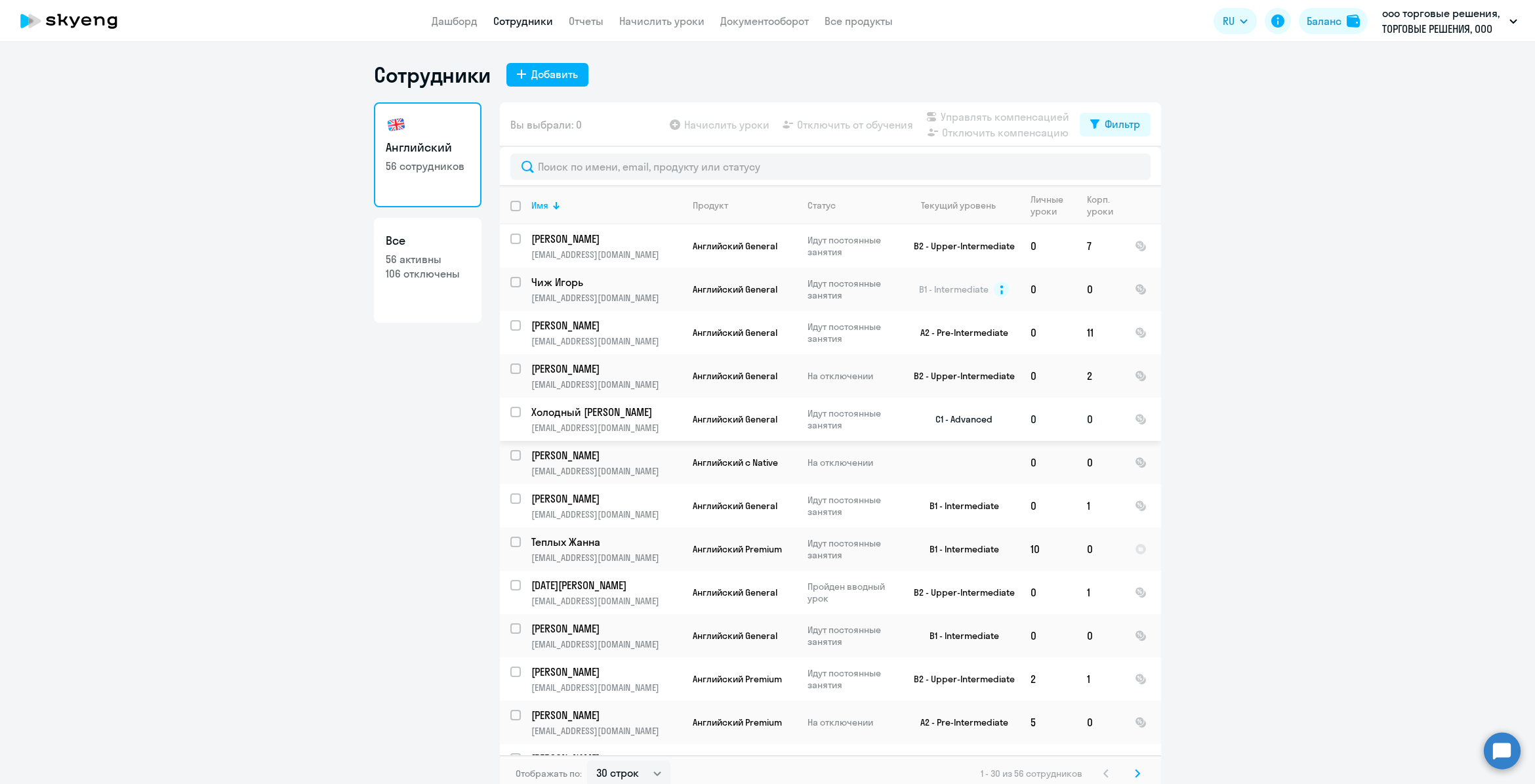
click at [646, 418] on td "Холодный Михаил vkirpichev@tradingview.com" at bounding box center [602, 419] width 162 height 43
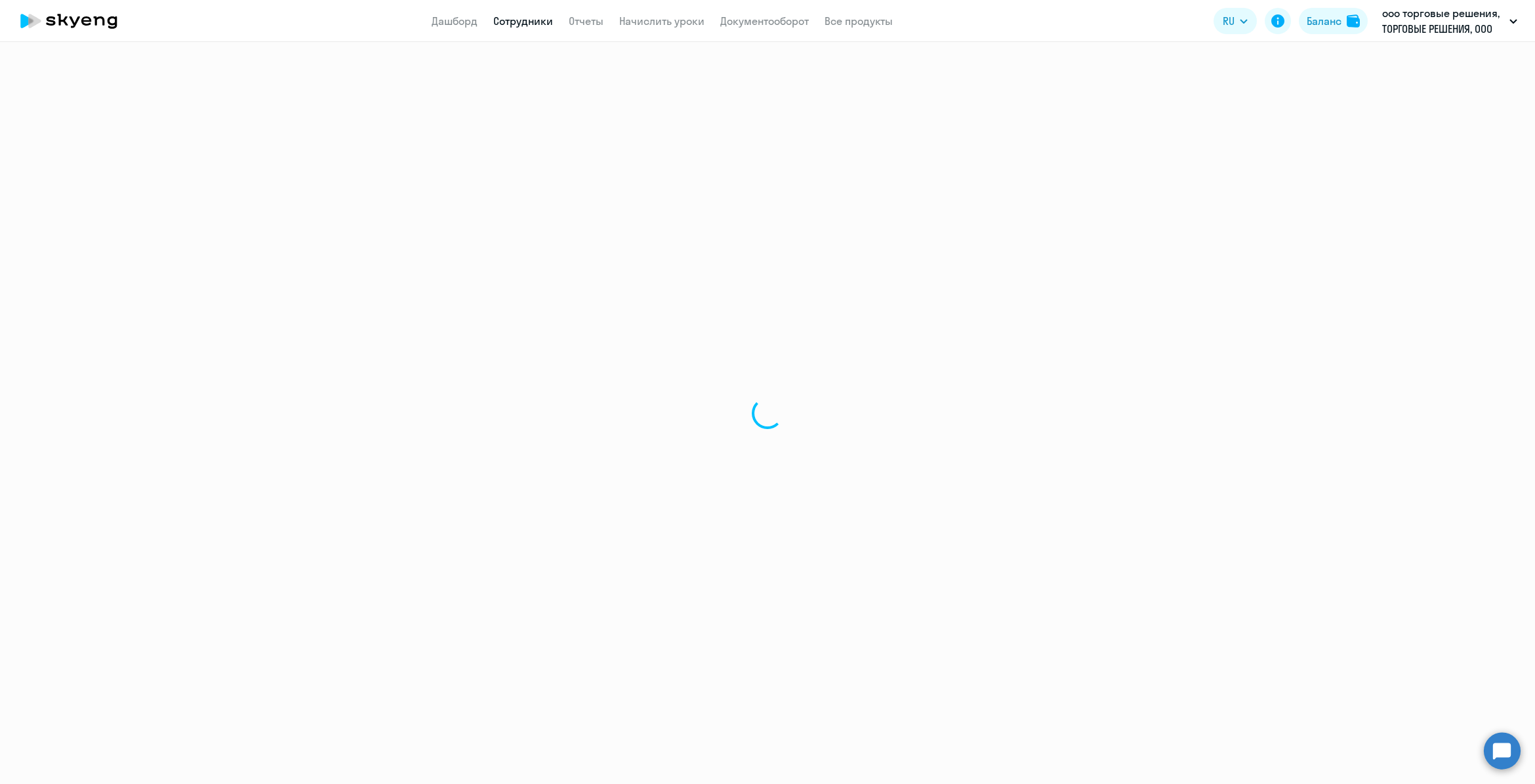
select select "english"
